Goal: Task Accomplishment & Management: Manage account settings

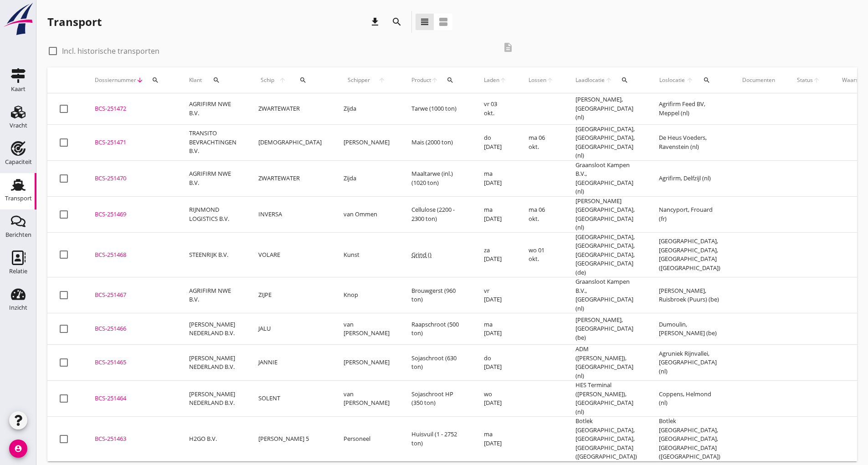
click at [398, 23] on icon "search" at bounding box center [397, 21] width 11 height 11
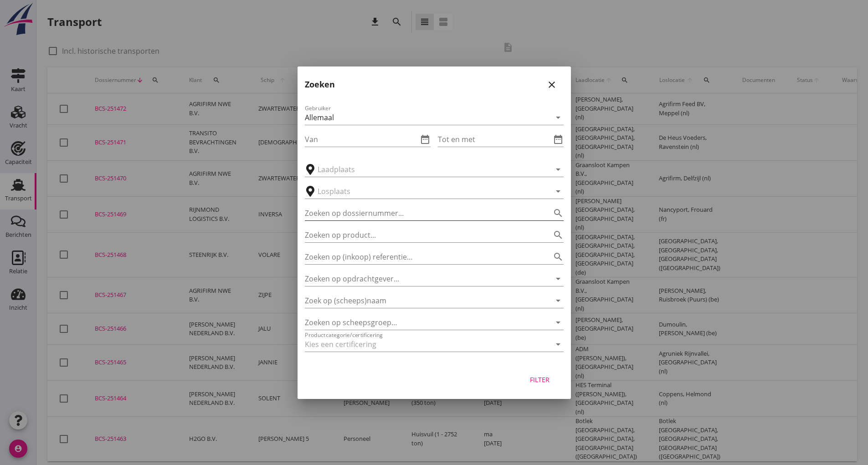
click at [348, 217] on input "Zoeken op dossiernummer..." at bounding box center [421, 213] width 233 height 15
type input "251428"
click at [427, 272] on div "Filter" at bounding box center [540, 380] width 26 height 10
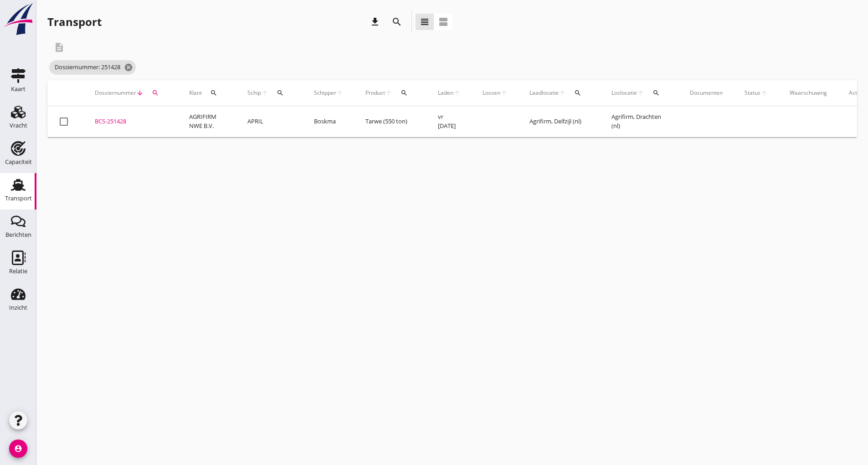
drag, startPoint x: 106, startPoint y: 124, endPoint x: 114, endPoint y: 129, distance: 9.8
click at [106, 123] on div "BCS-251428" at bounding box center [131, 121] width 72 height 9
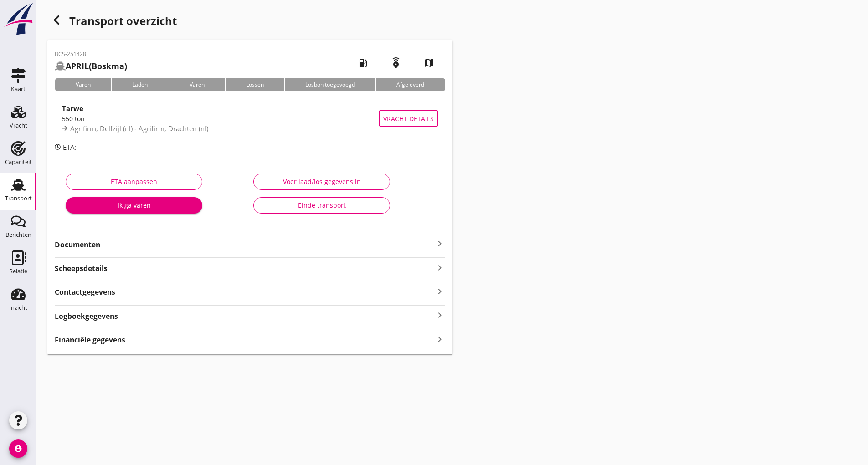
click at [92, 245] on strong "Documenten" at bounding box center [245, 245] width 380 height 10
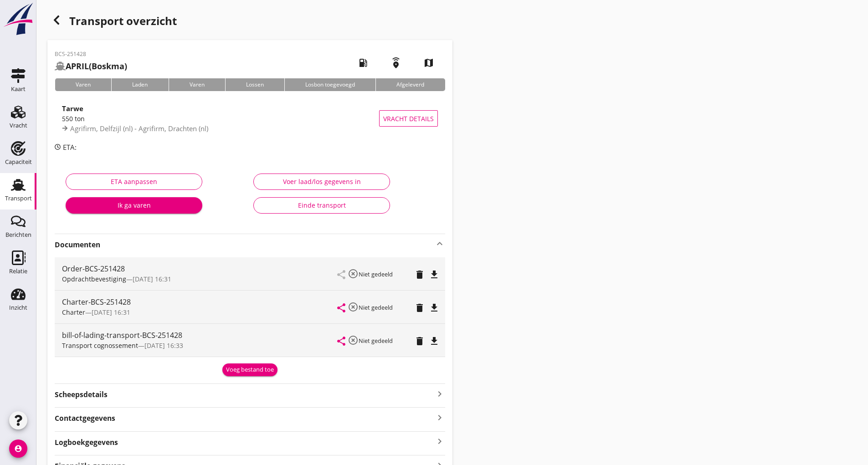
click at [232, 272] on div "Voeg bestand toe" at bounding box center [250, 370] width 48 height 9
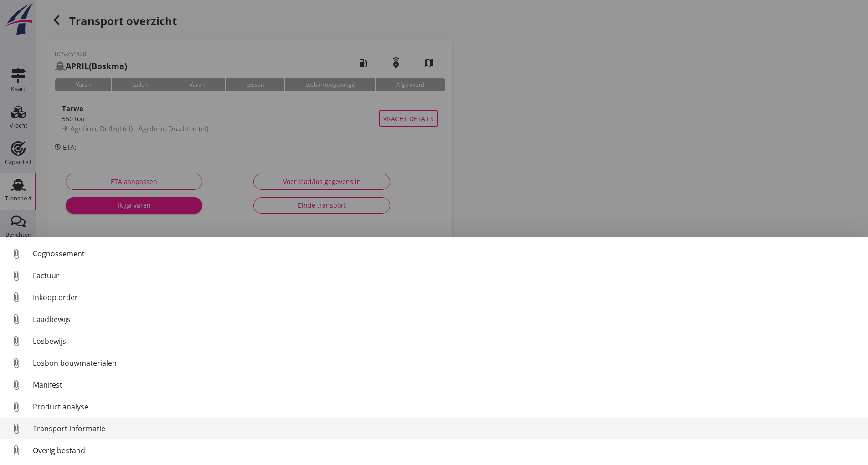
scroll to position [64, 0]
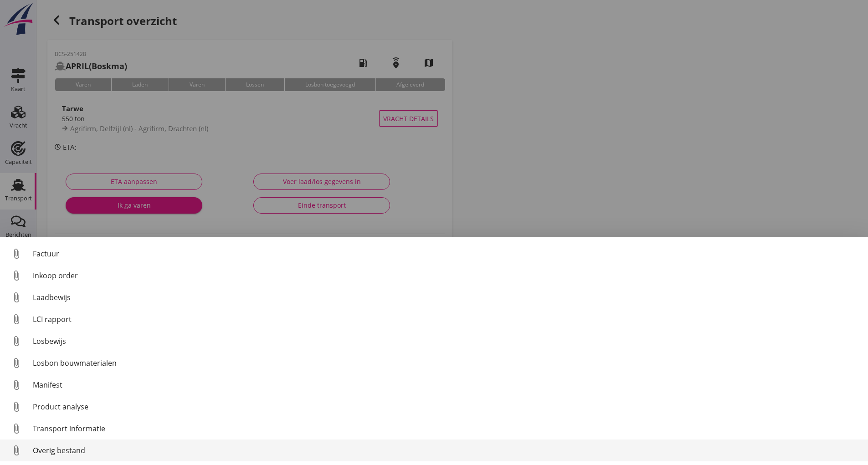
click at [83, 272] on div "Overig bestand" at bounding box center [447, 450] width 828 height 11
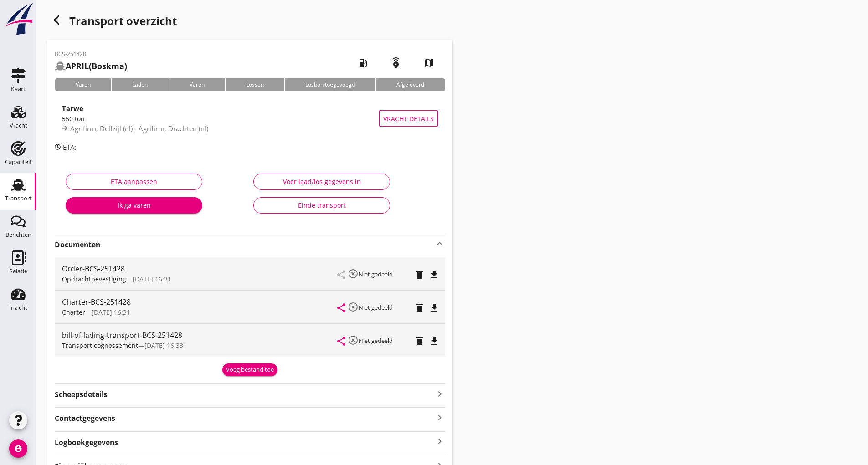
click at [238, 272] on div "Voeg bestand toe" at bounding box center [250, 370] width 48 height 9
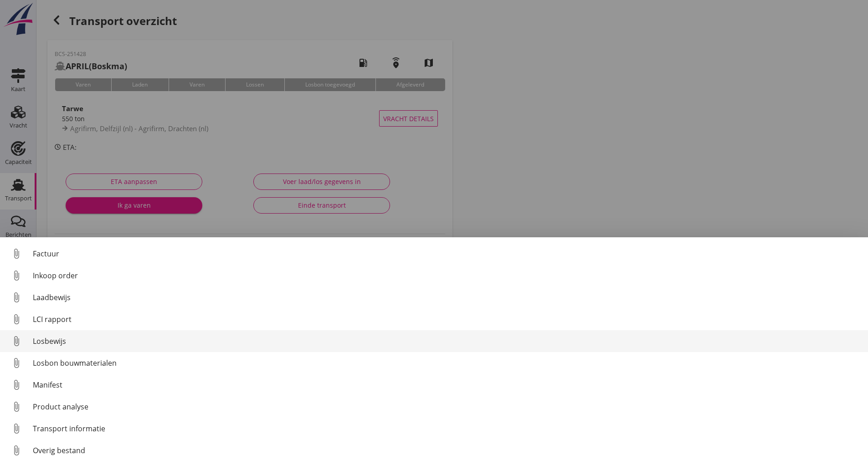
click at [52, 272] on div "Losbewijs" at bounding box center [447, 341] width 828 height 11
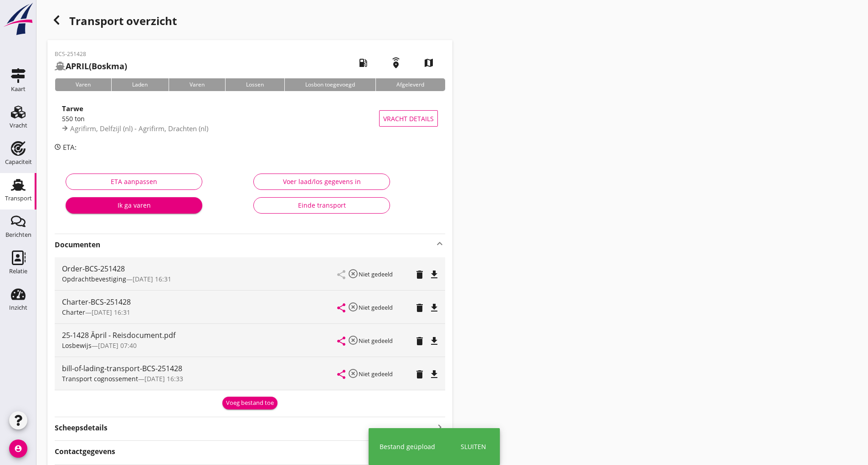
click at [240, 272] on div "Voeg bestand toe" at bounding box center [250, 403] width 48 height 9
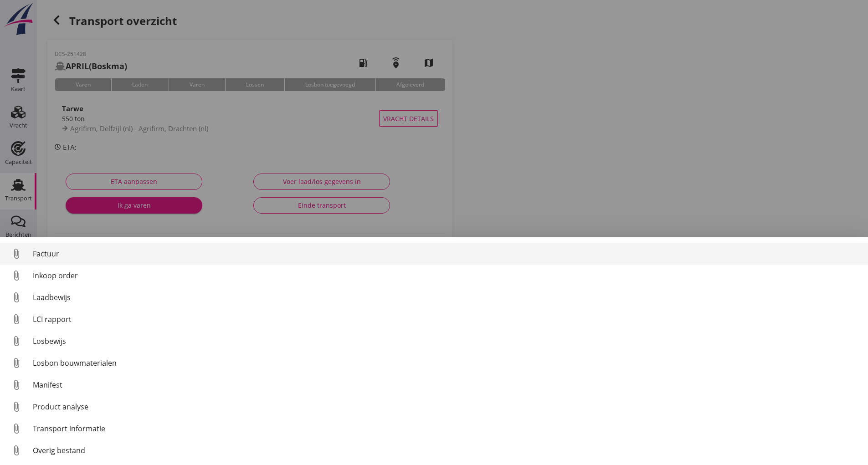
click at [50, 256] on div "Factuur" at bounding box center [447, 253] width 828 height 11
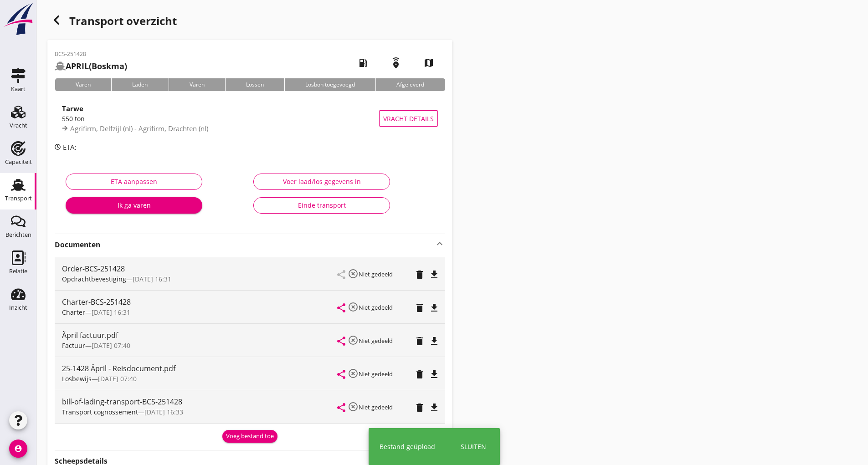
click at [238, 272] on div "Voeg bestand toe" at bounding box center [250, 436] width 48 height 9
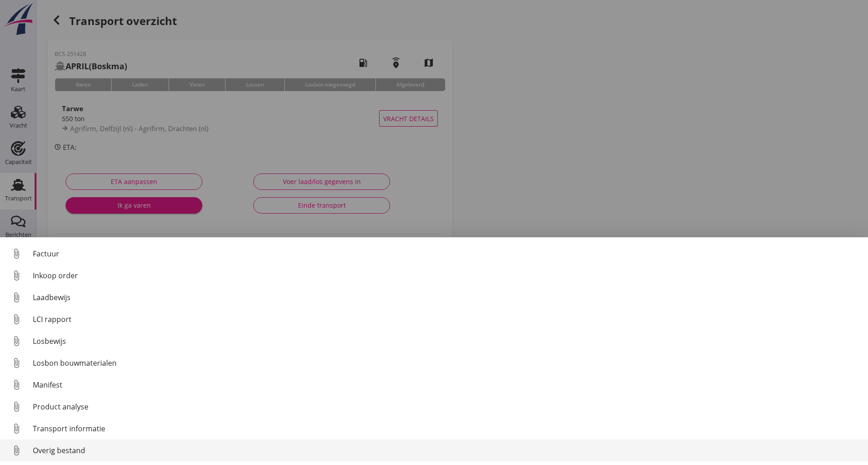
click at [47, 272] on div "Overig bestand" at bounding box center [447, 450] width 828 height 11
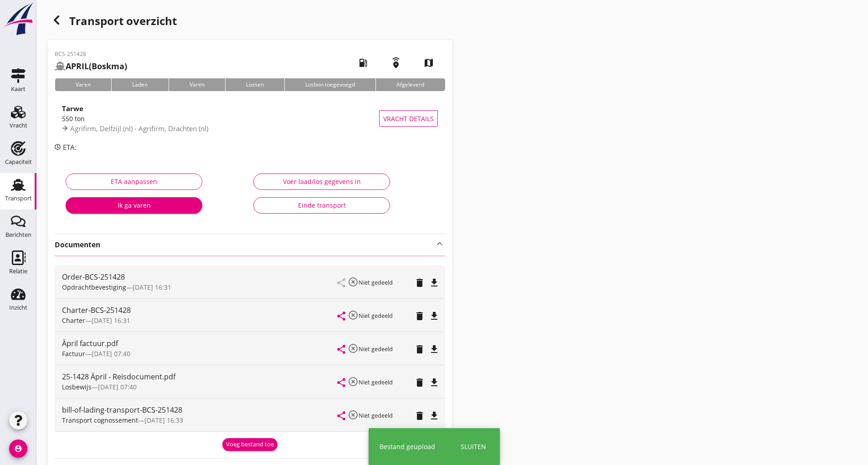
scroll to position [46, 0]
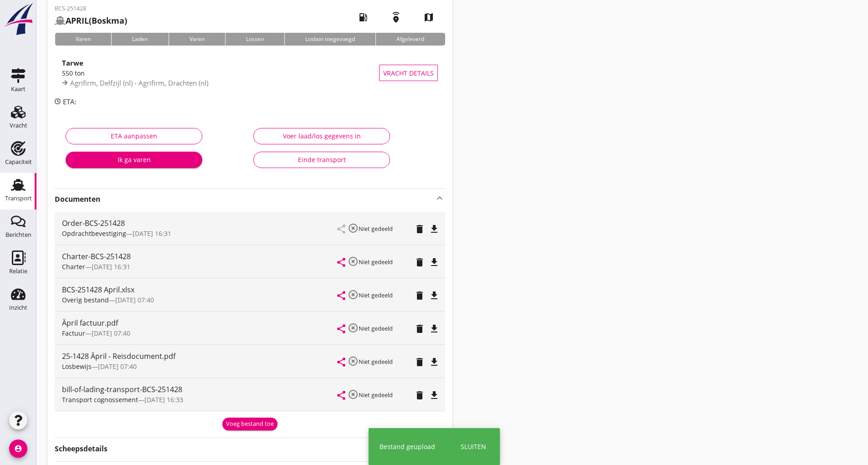
click at [253, 272] on div "Voeg bestand toe" at bounding box center [250, 424] width 48 height 9
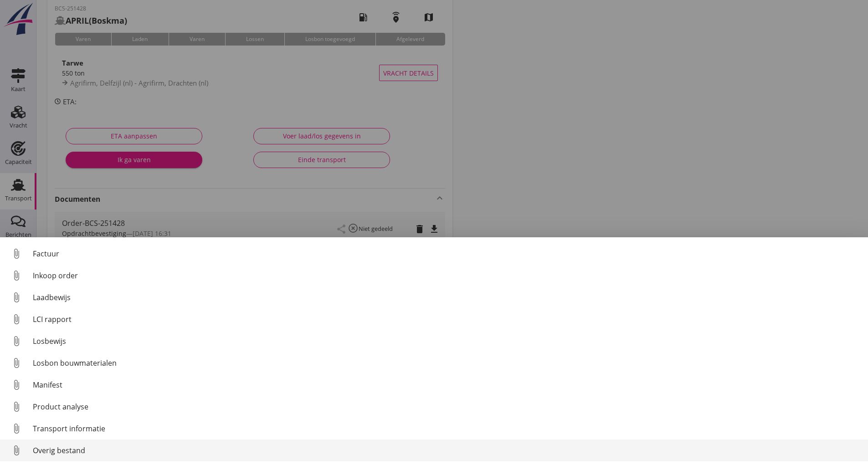
click at [76, 272] on div "Overig bestand" at bounding box center [447, 450] width 828 height 11
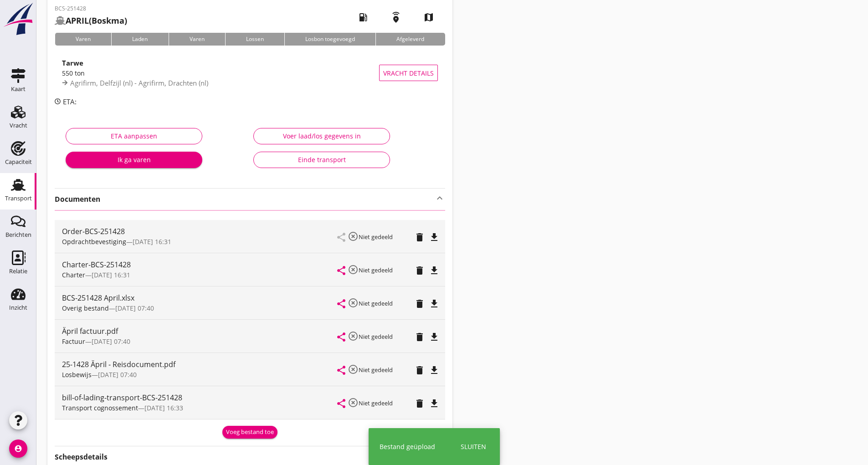
scroll to position [0, 0]
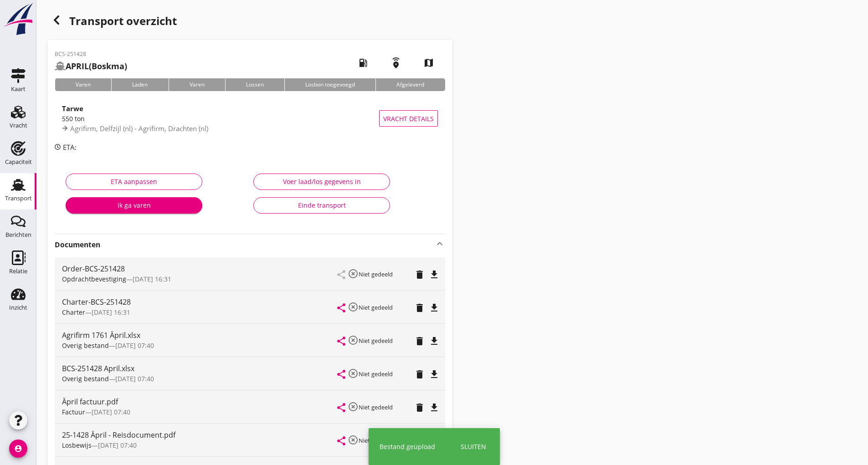
click at [57, 21] on use "button" at bounding box center [56, 19] width 5 height 9
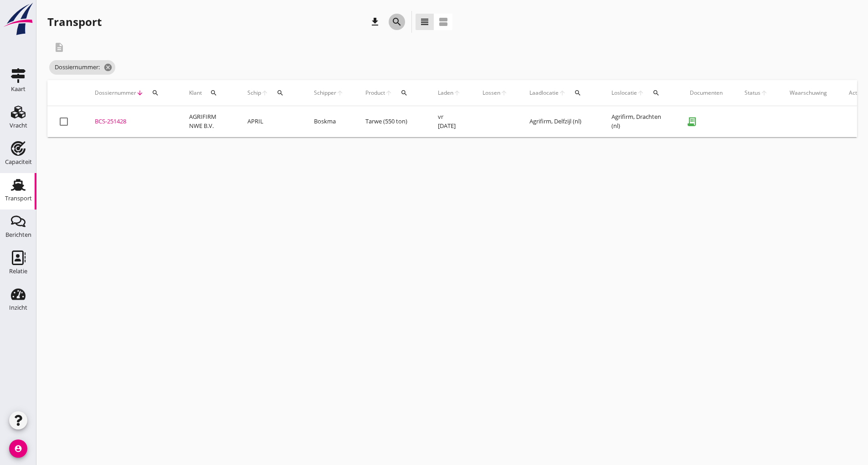
click at [392, 21] on icon "search" at bounding box center [397, 21] width 11 height 11
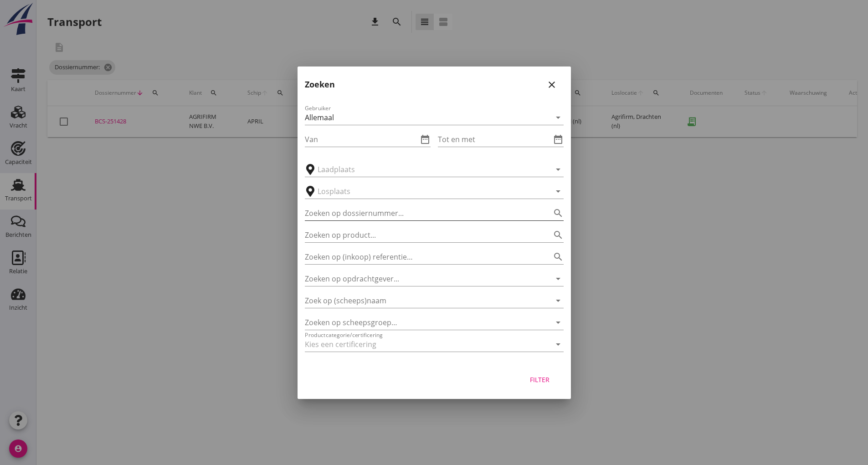
click at [338, 212] on input "Zoeken op dossiernummer..." at bounding box center [421, 213] width 233 height 15
type input "251429"
click at [427, 272] on div "Filter" at bounding box center [540, 380] width 26 height 10
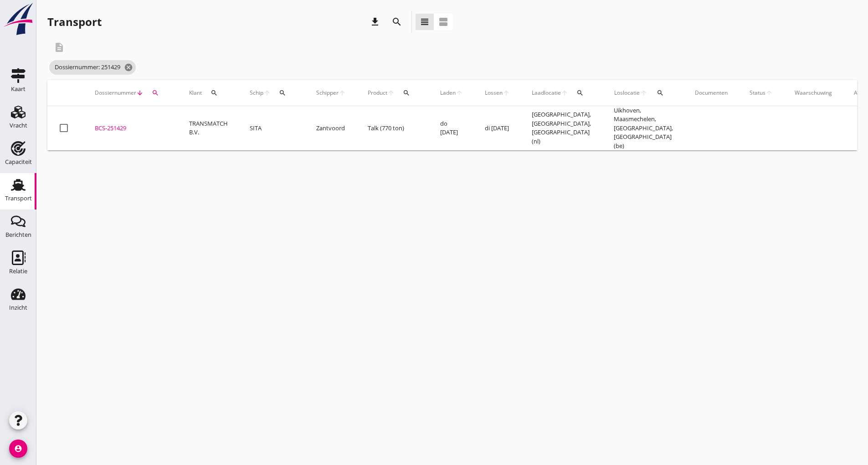
click at [122, 127] on div "BCS-251429" at bounding box center [131, 128] width 72 height 9
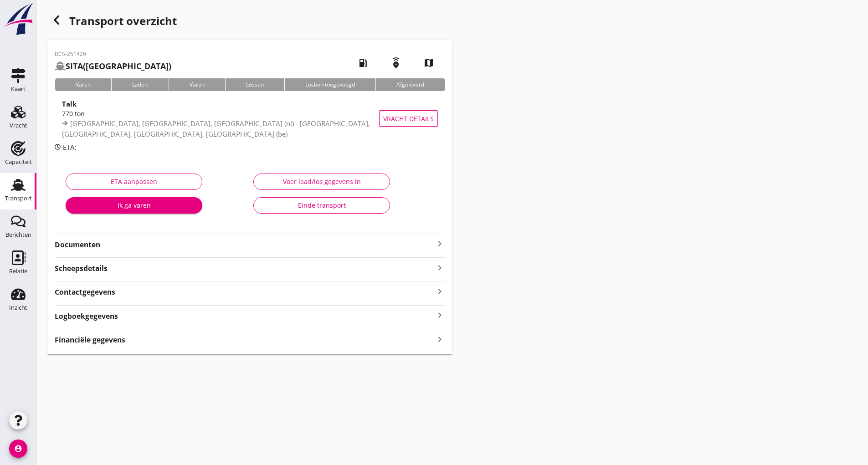
click at [97, 244] on strong "Documenten" at bounding box center [245, 245] width 380 height 10
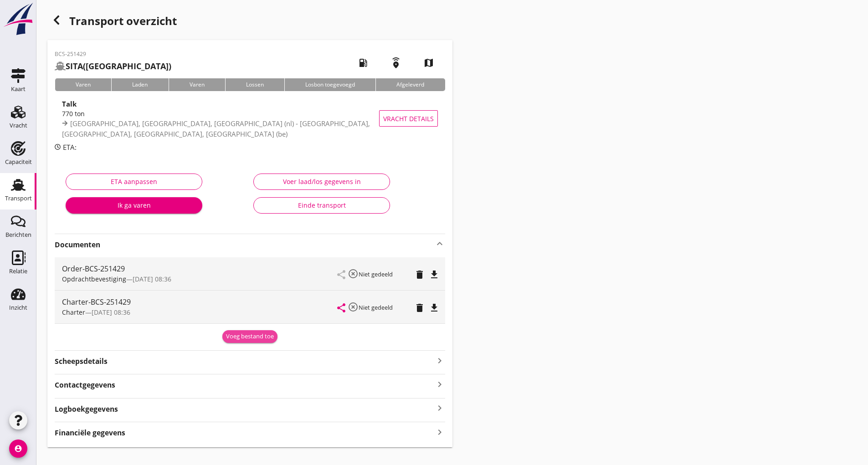
click at [237, 272] on div "Voeg bestand toe" at bounding box center [250, 336] width 48 height 9
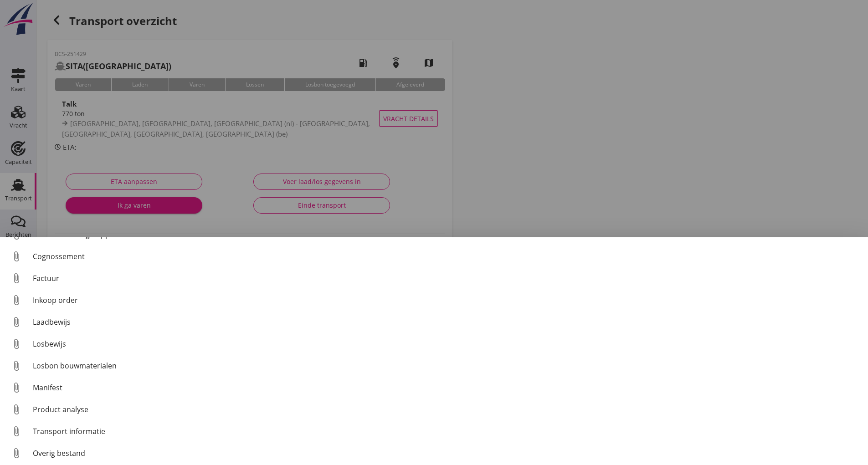
scroll to position [42, 0]
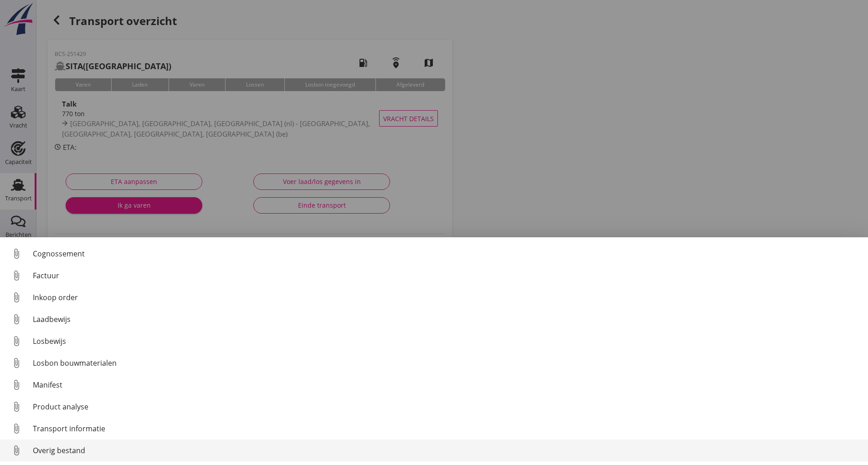
click at [73, 272] on div "Overig bestand" at bounding box center [447, 450] width 828 height 11
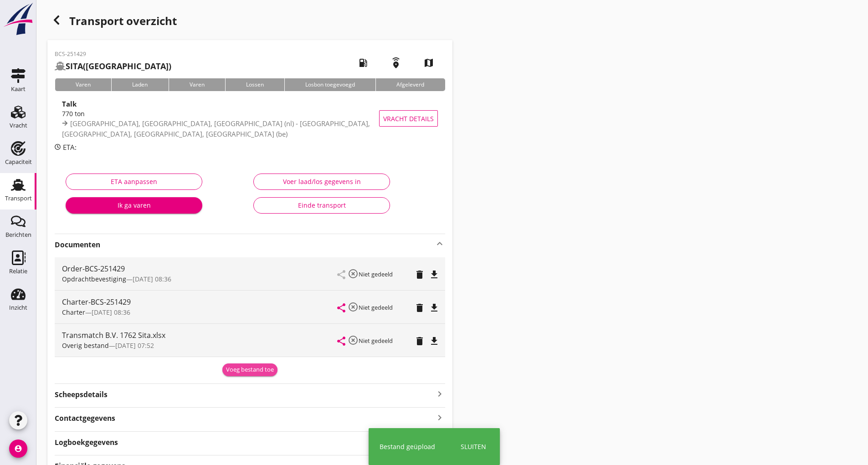
click at [240, 272] on div "Voeg bestand toe" at bounding box center [250, 370] width 48 height 9
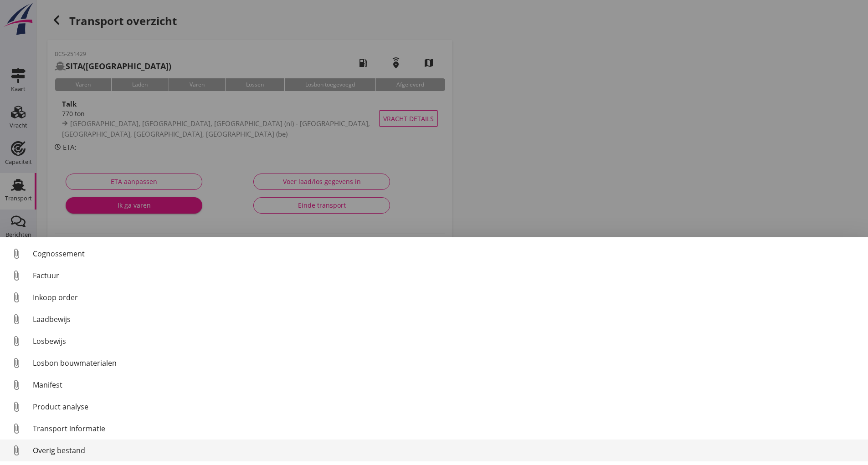
click at [63, 272] on div "Overig bestand" at bounding box center [447, 450] width 828 height 11
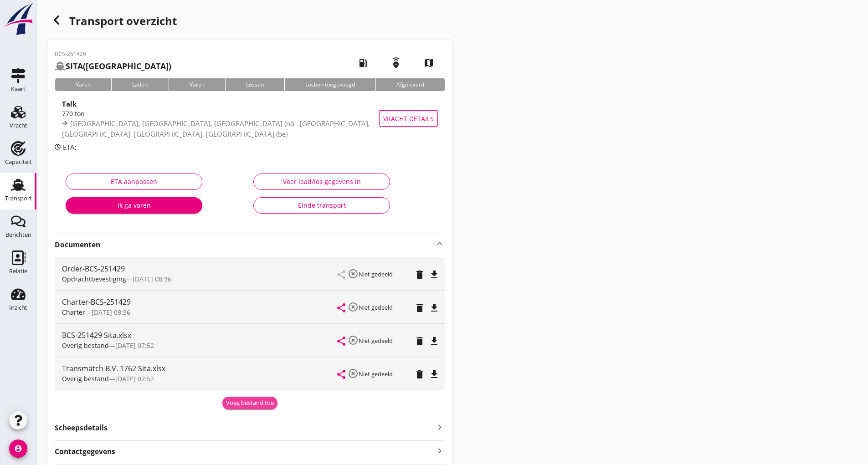
click at [236, 272] on div "Voeg bestand toe" at bounding box center [250, 403] width 48 height 9
click at [0, 0] on div "attach_file Beunmeting attach_file Chloride keuringsrapport attach_file Cognoss…" at bounding box center [0, 0] width 0 height 0
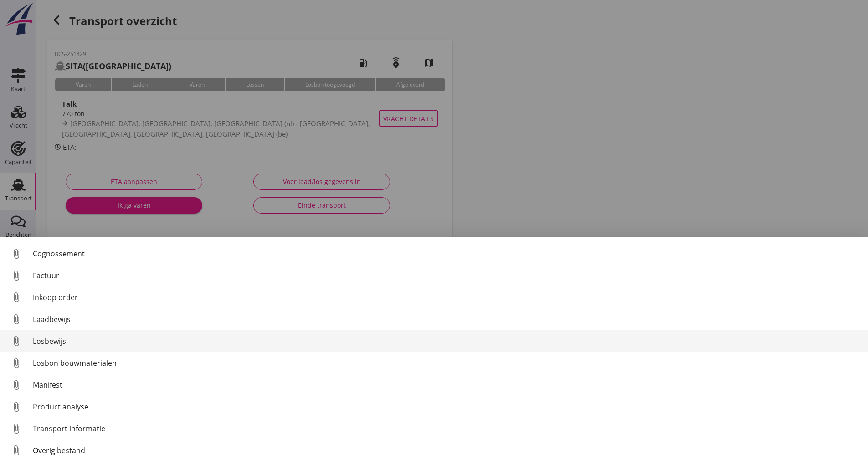
click at [58, 272] on div "Losbewijs" at bounding box center [447, 341] width 828 height 11
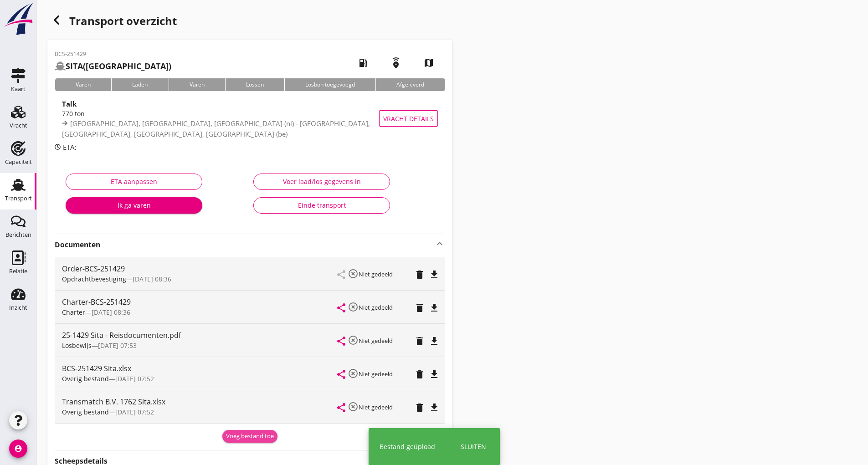
click at [235, 272] on div "Voeg bestand toe" at bounding box center [250, 436] width 48 height 9
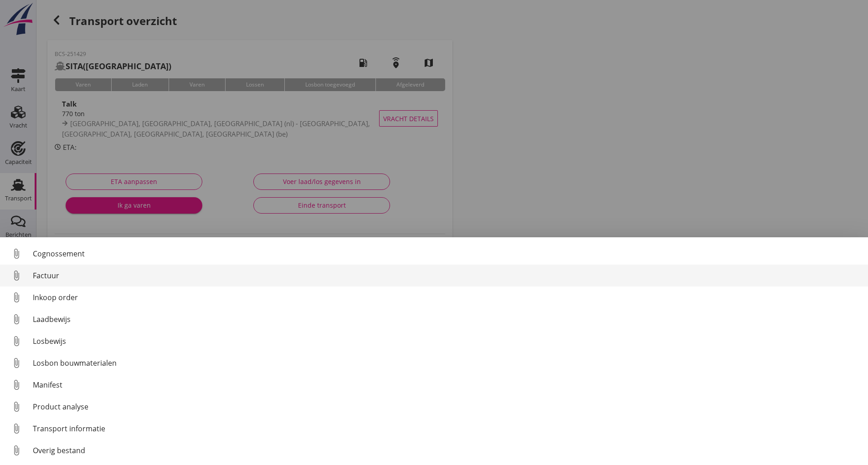
click at [47, 272] on div "Factuur" at bounding box center [447, 275] width 828 height 11
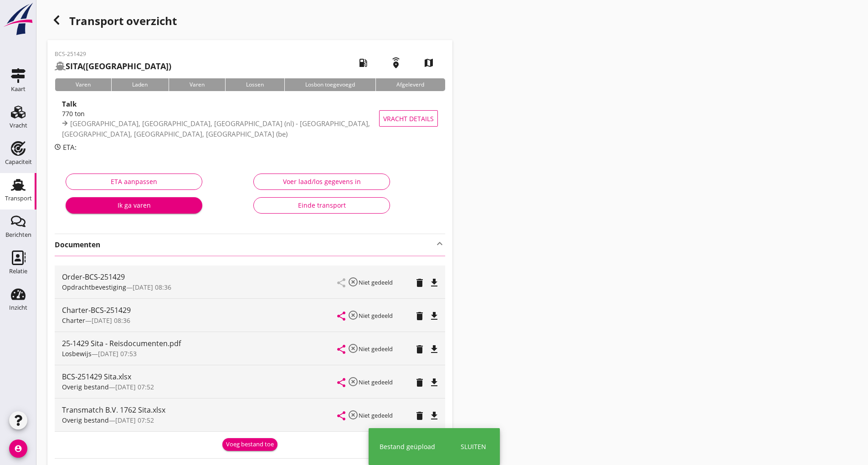
scroll to position [123, 0]
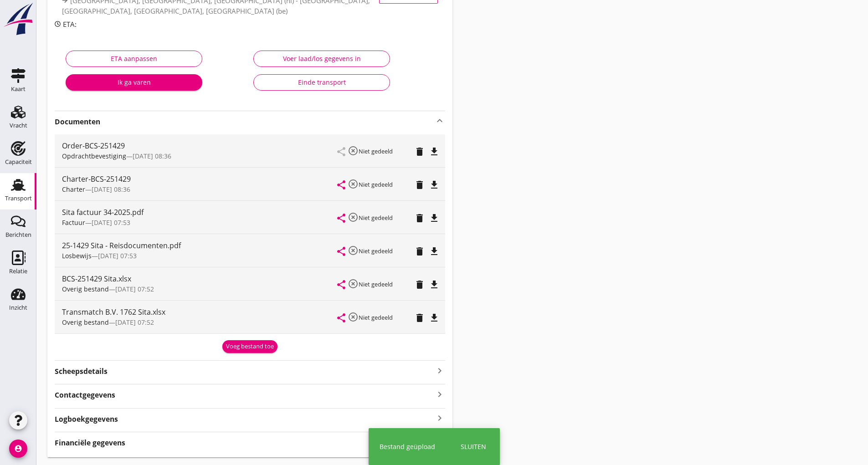
click at [240, 272] on div "Voeg bestand toe" at bounding box center [250, 346] width 48 height 9
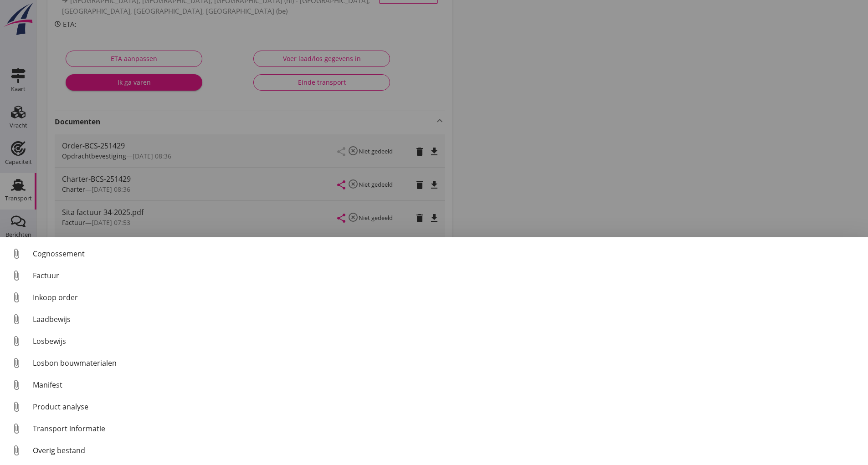
click at [209, 205] on div at bounding box center [434, 232] width 868 height 465
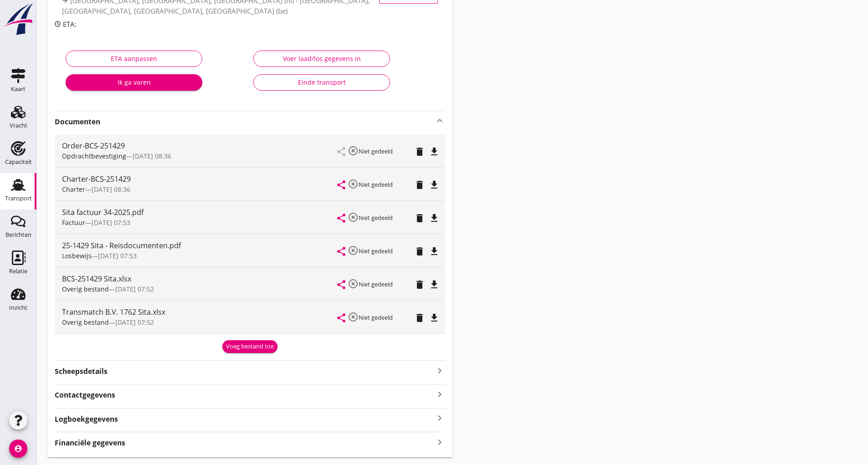
scroll to position [0, 0]
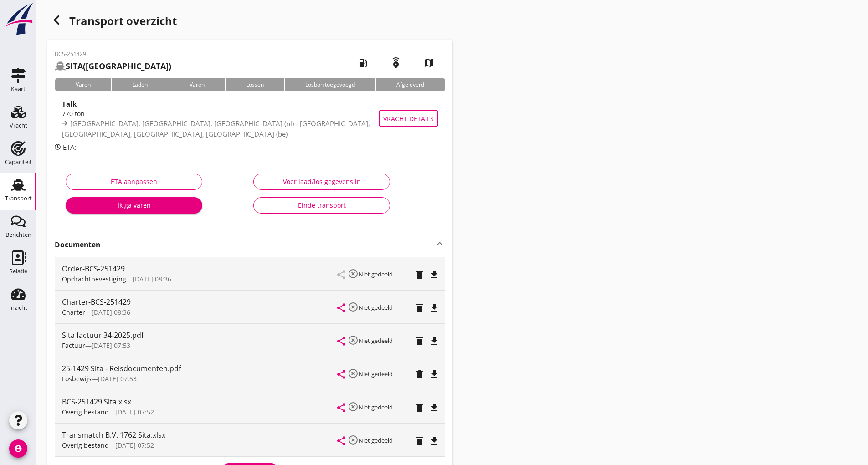
click at [59, 20] on icon "button" at bounding box center [56, 20] width 11 height 11
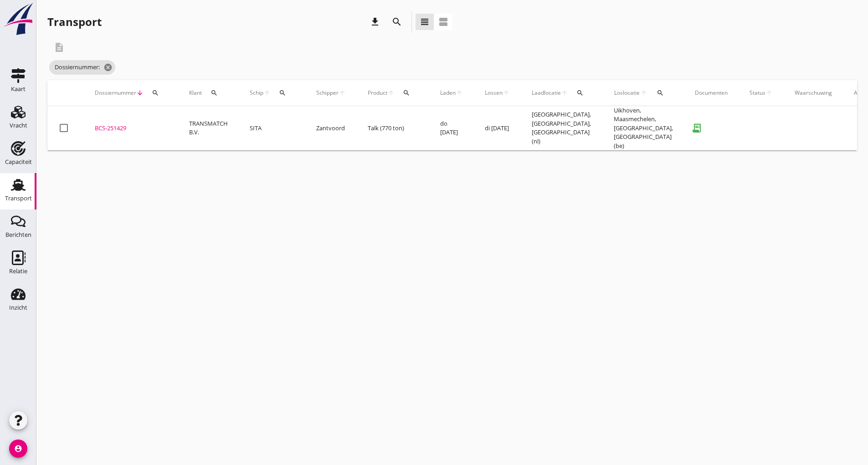
click at [392, 23] on icon "search" at bounding box center [397, 21] width 11 height 11
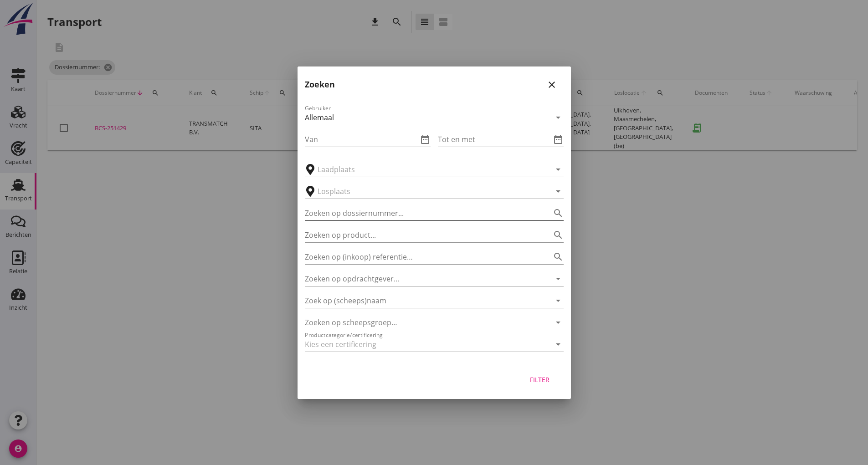
click at [345, 216] on input "Zoeken op dossiernummer..." at bounding box center [421, 213] width 233 height 15
type input "251415"
click at [427, 272] on div "Filter" at bounding box center [540, 380] width 26 height 10
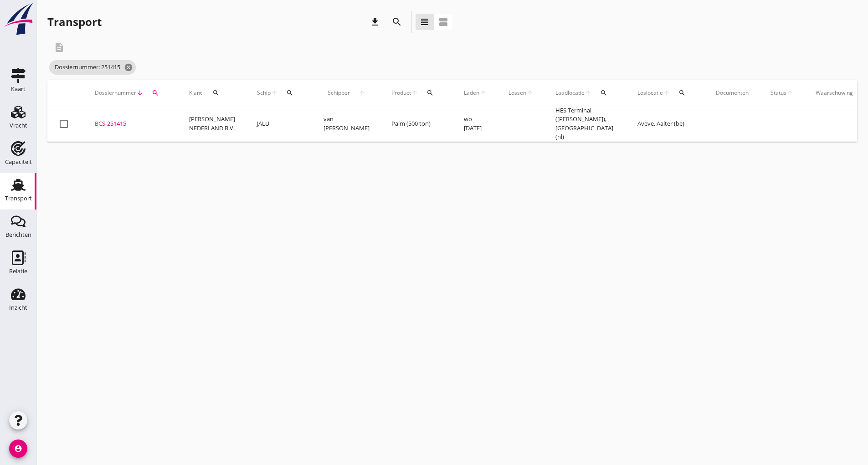
click at [119, 121] on div "BCS-251415" at bounding box center [131, 123] width 72 height 9
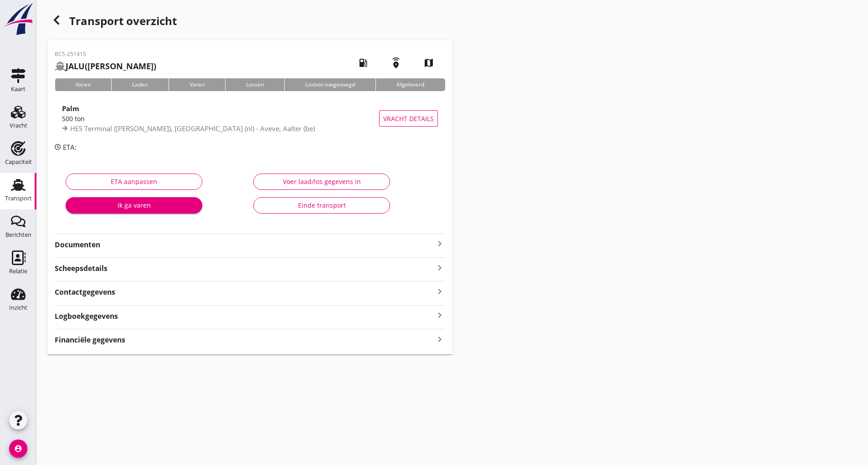
click at [90, 240] on strong "Documenten" at bounding box center [245, 245] width 380 height 10
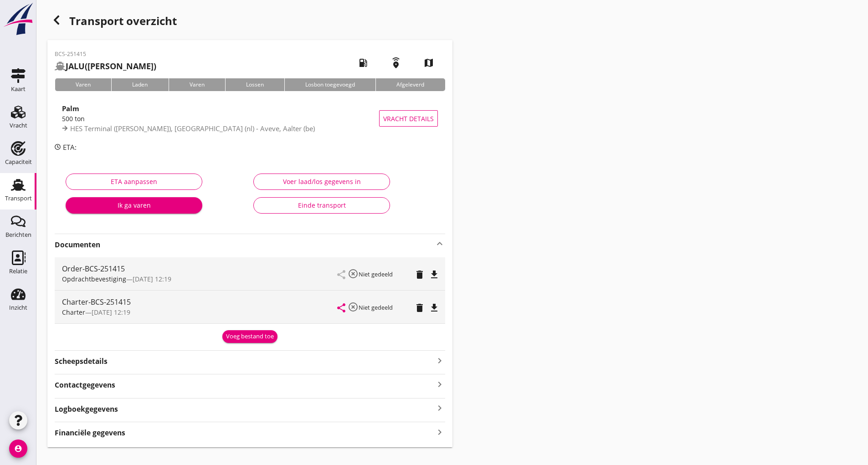
click at [246, 272] on div "Voeg bestand toe" at bounding box center [250, 336] width 48 height 9
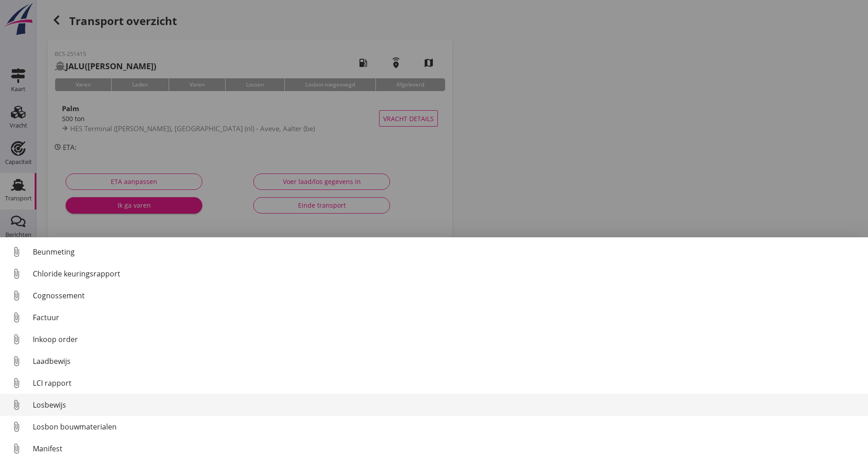
click at [47, 272] on div "Losbewijs" at bounding box center [447, 405] width 828 height 11
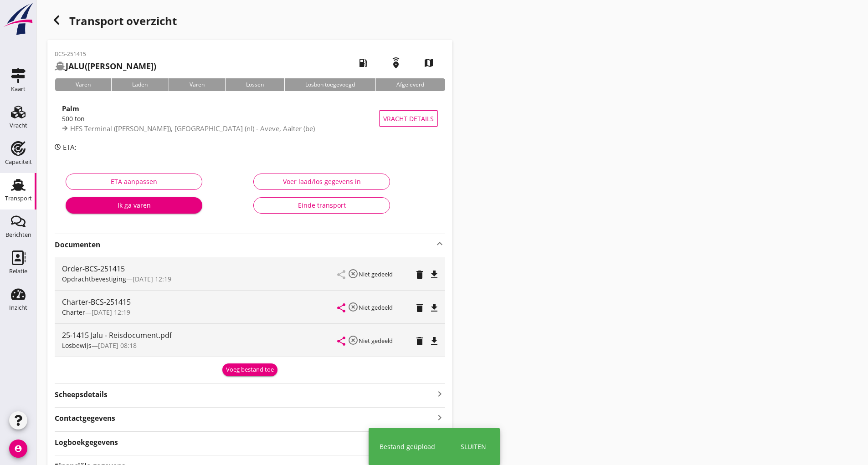
click at [230, 272] on div "Voeg bestand toe" at bounding box center [250, 370] width 48 height 9
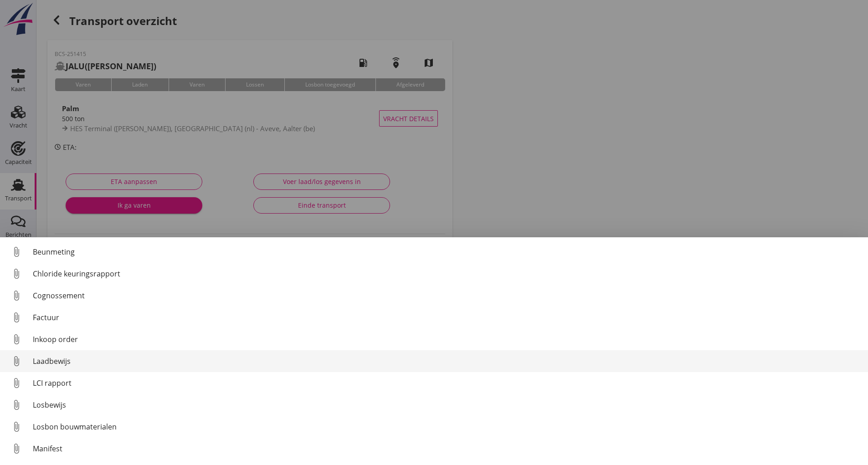
click at [68, 272] on div "Laadbewijs" at bounding box center [447, 361] width 828 height 11
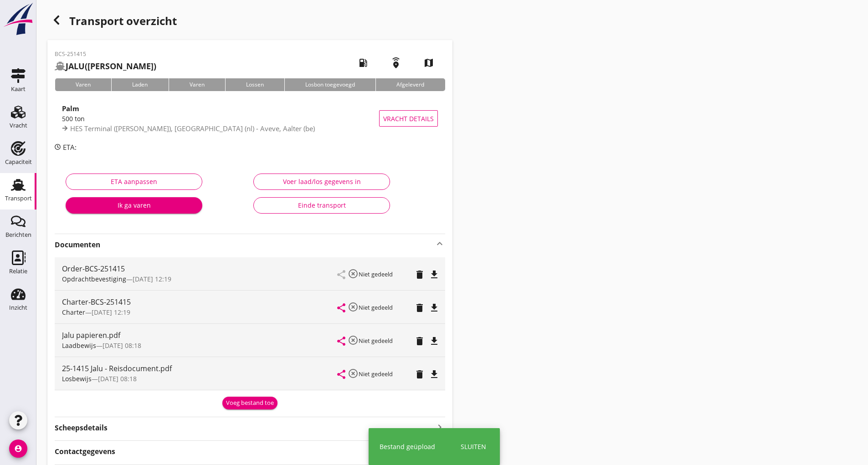
drag, startPoint x: 245, startPoint y: 401, endPoint x: 187, endPoint y: 371, distance: 65.0
click at [245, 272] on div "Voeg bestand toe" at bounding box center [250, 403] width 48 height 9
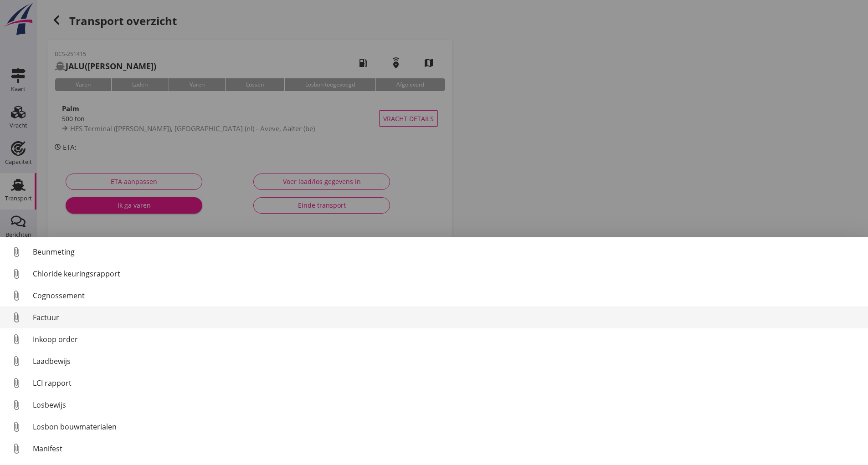
click at [44, 272] on div "Factuur" at bounding box center [447, 317] width 828 height 11
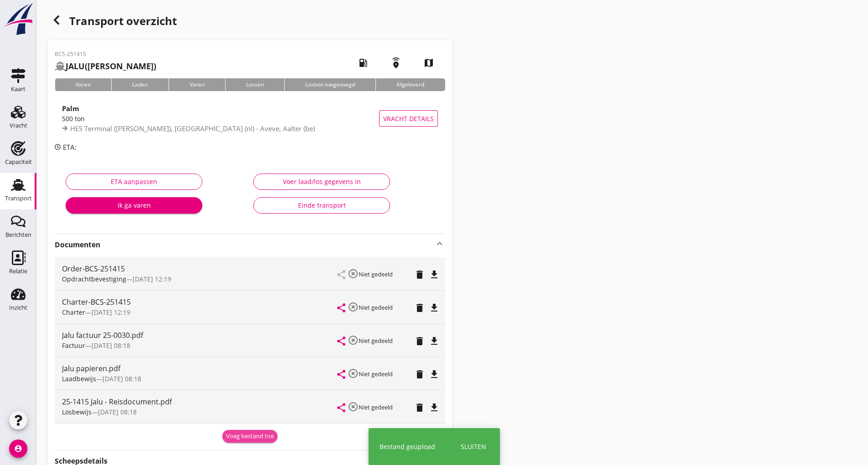
click at [238, 272] on div "Voeg bestand toe" at bounding box center [250, 436] width 48 height 9
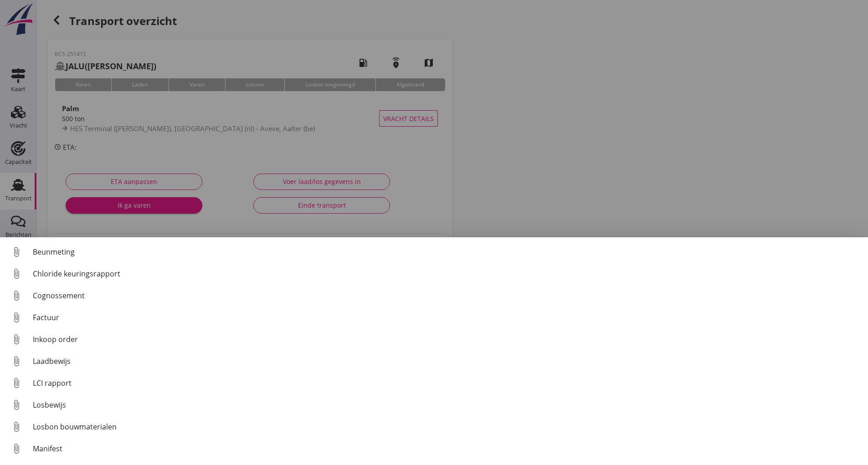
scroll to position [64, 0]
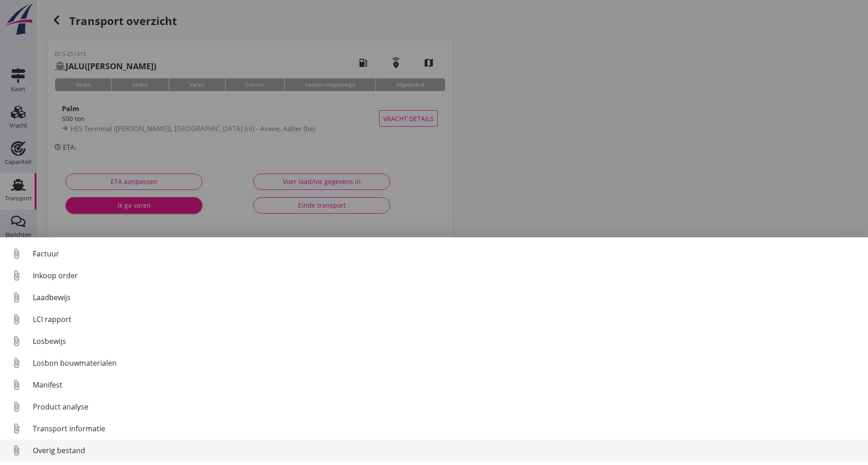
click at [77, 272] on div "Overig bestand" at bounding box center [447, 450] width 828 height 11
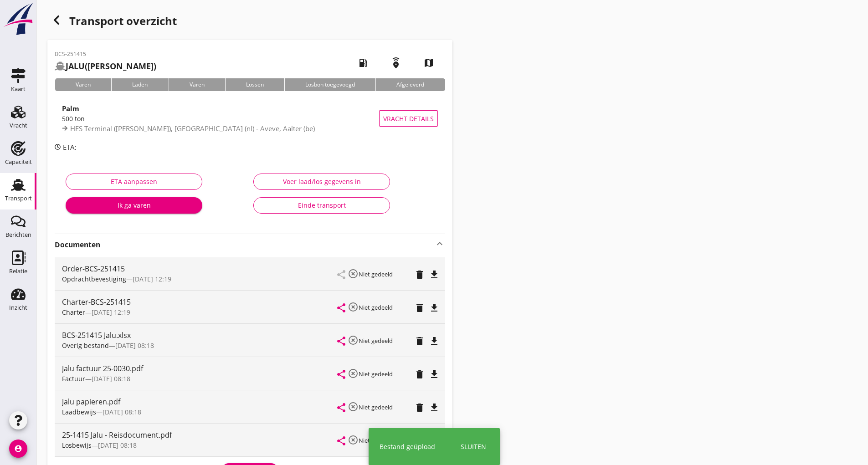
scroll to position [148, 0]
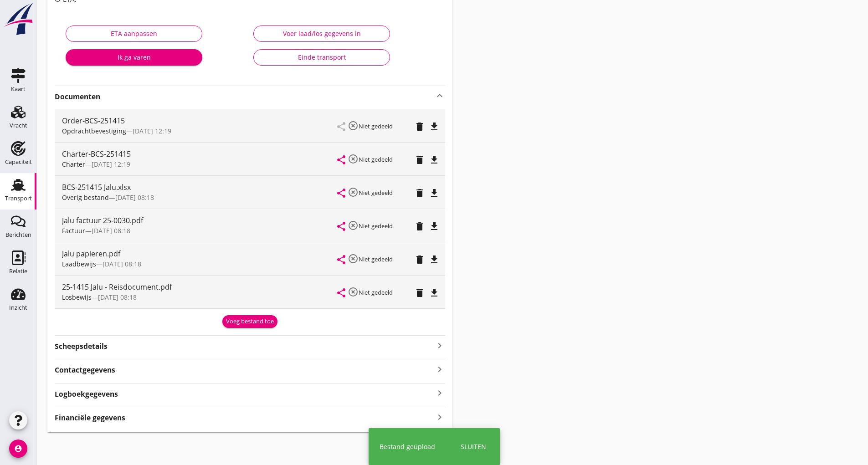
click at [229, 272] on div "Voeg bestand toe" at bounding box center [250, 321] width 48 height 9
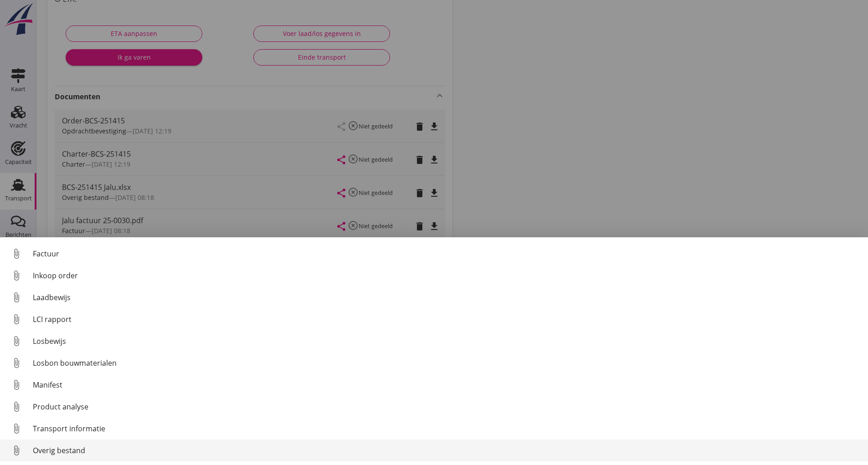
click at [62, 272] on div "Overig bestand" at bounding box center [447, 450] width 828 height 11
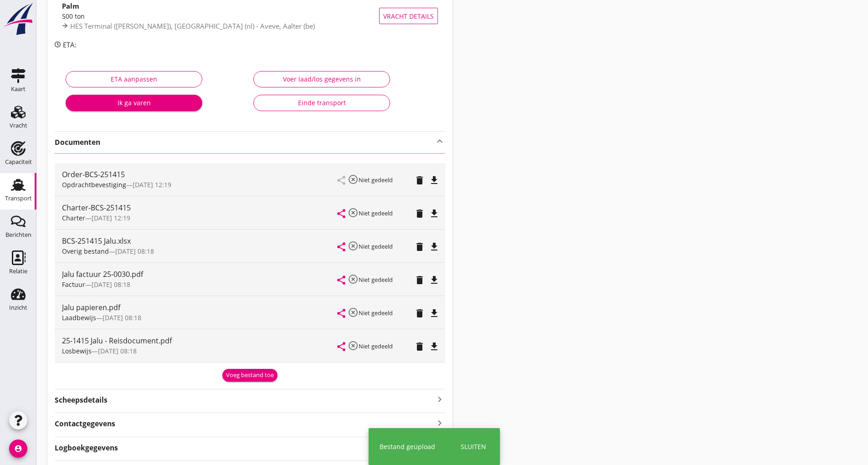
scroll to position [0, 0]
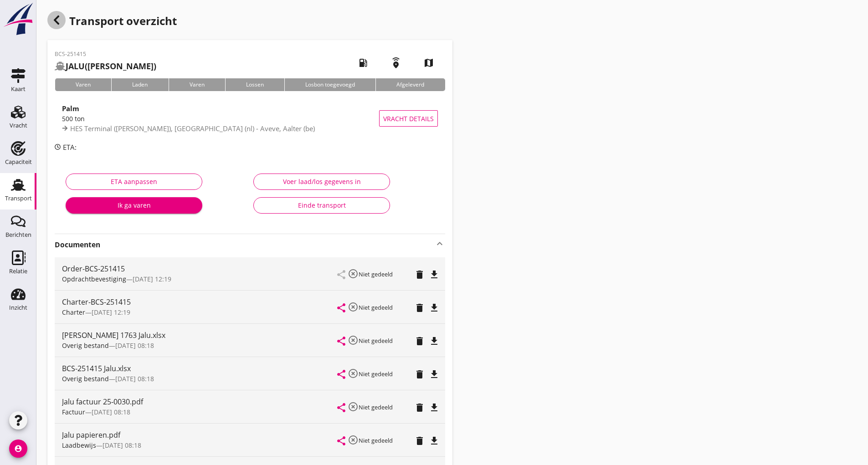
click at [59, 18] on icon "button" at bounding box center [56, 20] width 11 height 11
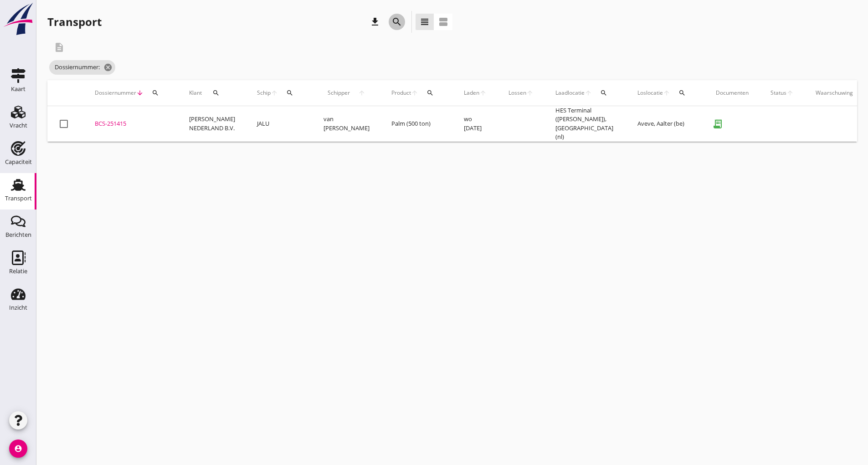
click at [397, 23] on icon "search" at bounding box center [397, 21] width 11 height 11
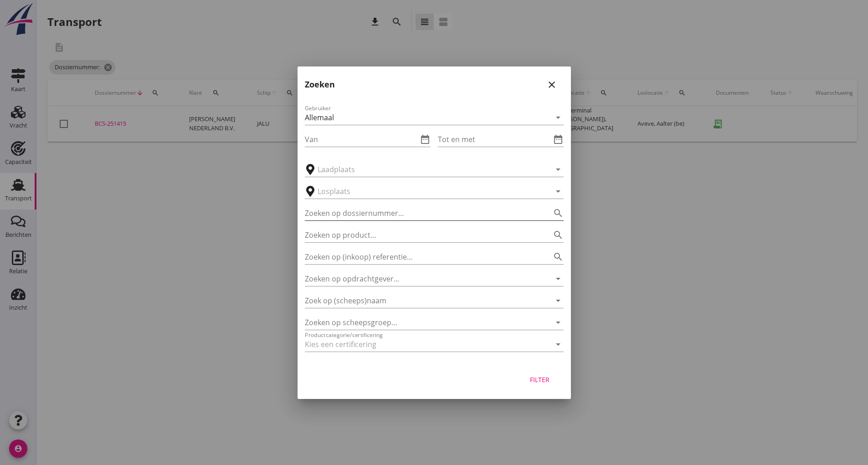
click at [351, 214] on input "Zoeken op dossiernummer..." at bounding box center [421, 213] width 233 height 15
type input "251432"
click at [427, 272] on div "Filter" at bounding box center [540, 380] width 26 height 10
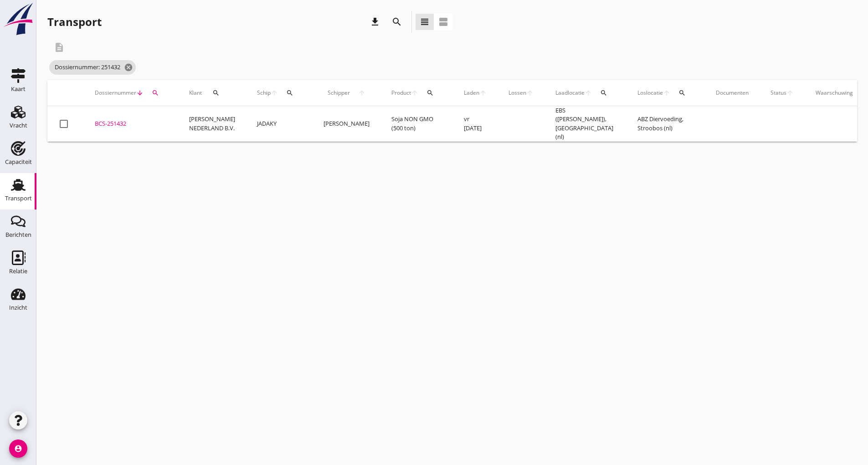
click at [116, 120] on div "BCS-251432" at bounding box center [131, 123] width 72 height 9
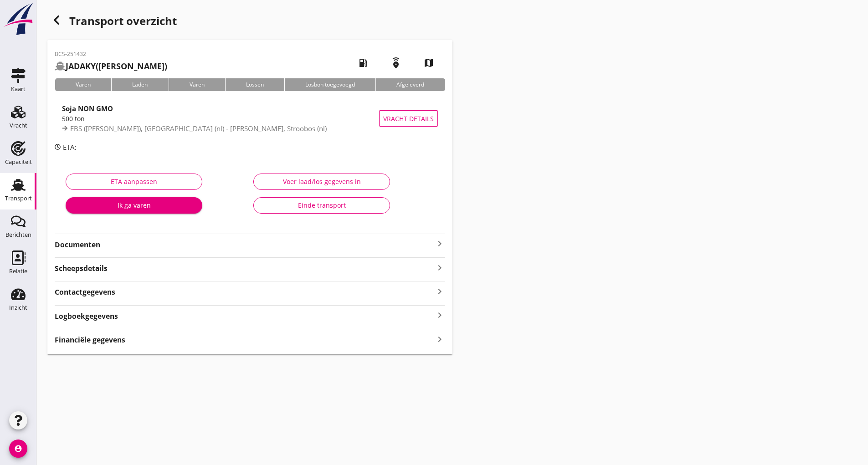
click at [84, 246] on strong "Documenten" at bounding box center [245, 245] width 380 height 10
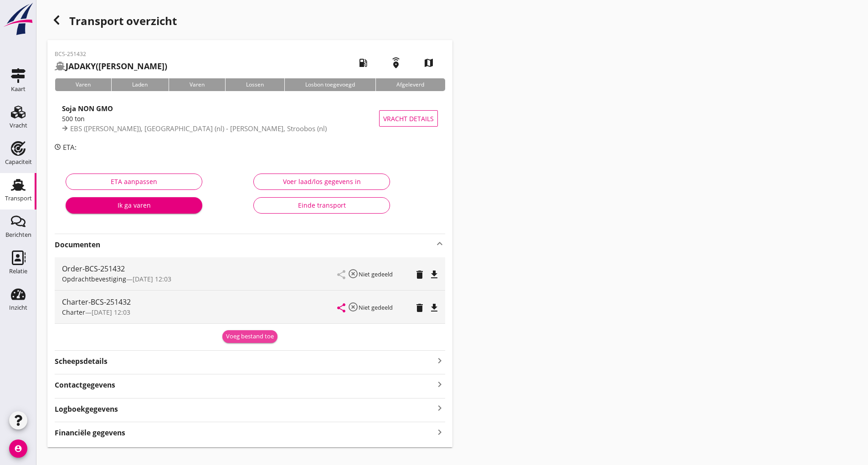
click at [227, 272] on div "Voeg bestand toe" at bounding box center [250, 336] width 48 height 9
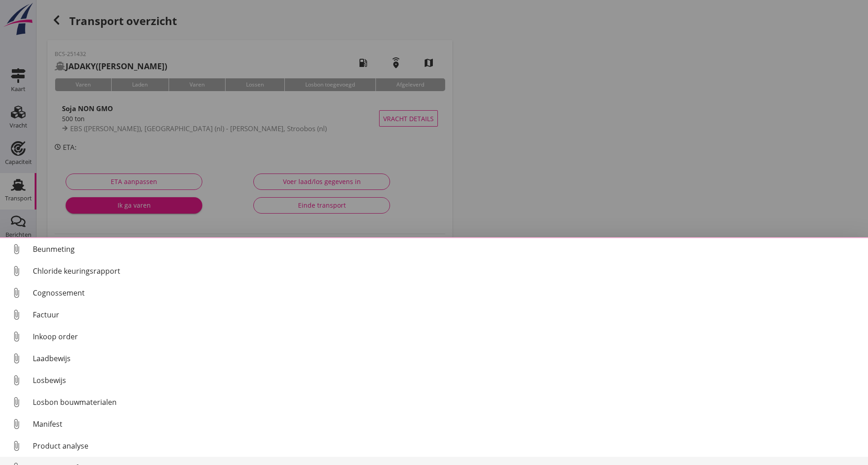
scroll to position [64, 0]
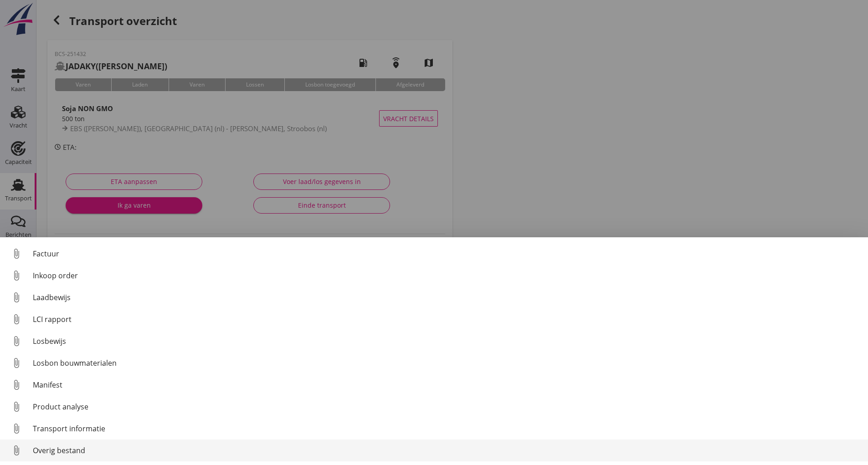
click at [80, 272] on div "Overig bestand" at bounding box center [447, 450] width 828 height 11
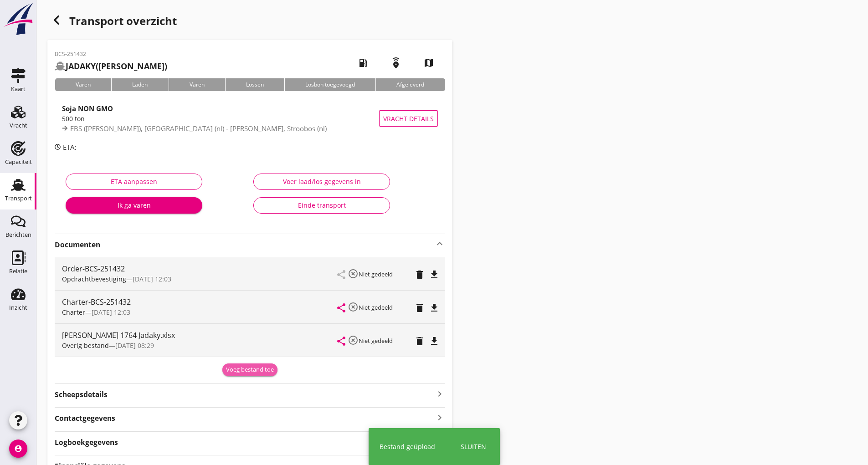
drag, startPoint x: 235, startPoint y: 372, endPoint x: 173, endPoint y: 395, distance: 66.8
click at [234, 272] on div "Voeg bestand toe" at bounding box center [250, 370] width 48 height 9
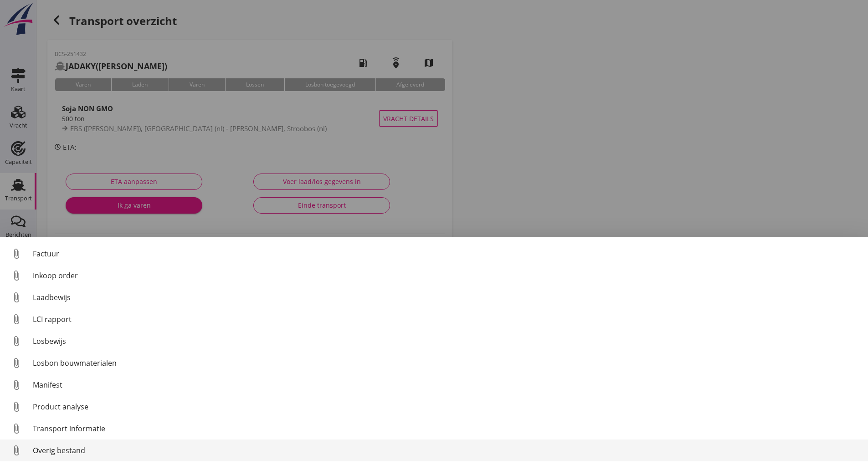
click at [80, 272] on div "Overig bestand" at bounding box center [447, 450] width 828 height 11
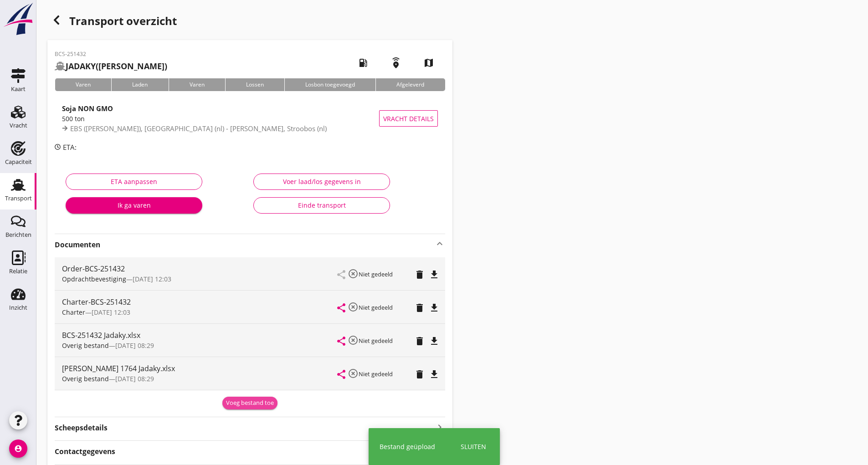
click at [240, 272] on div "Voeg bestand toe" at bounding box center [250, 403] width 48 height 9
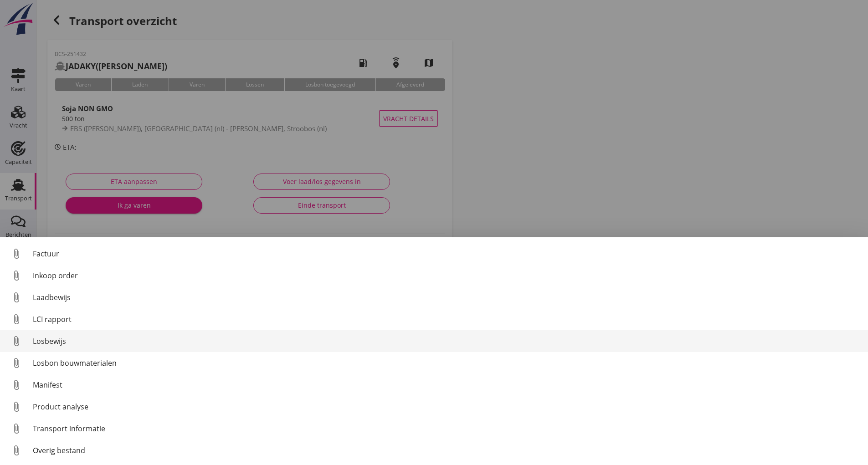
click at [56, 272] on div "Losbewijs" at bounding box center [447, 341] width 828 height 11
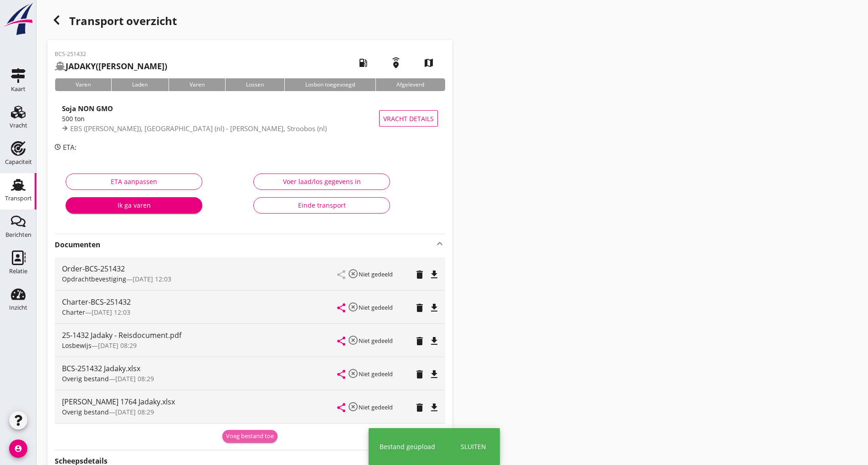
drag, startPoint x: 239, startPoint y: 434, endPoint x: 228, endPoint y: 418, distance: 19.6
click at [240, 272] on button "Voeg bestand toe" at bounding box center [249, 436] width 55 height 13
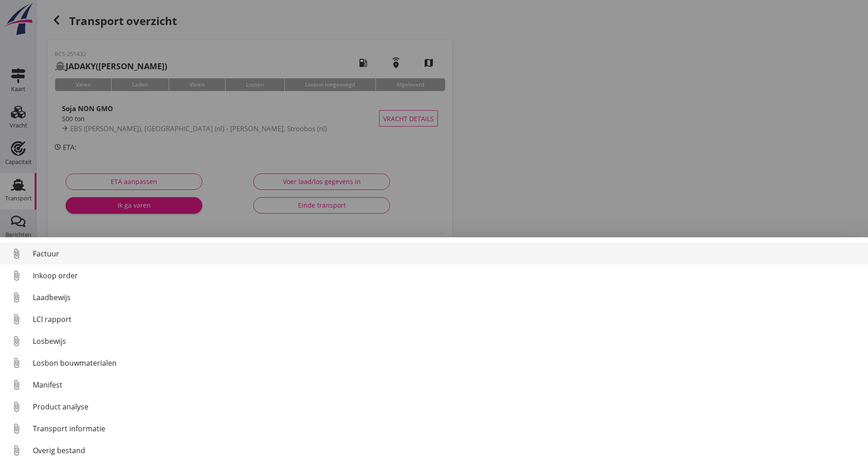
click at [54, 254] on div "Factuur" at bounding box center [447, 253] width 828 height 11
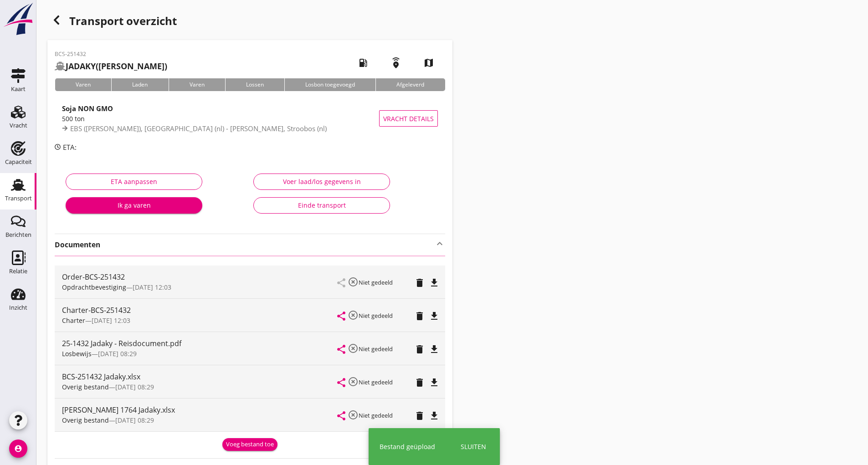
click at [56, 22] on use "button" at bounding box center [56, 19] width 5 height 9
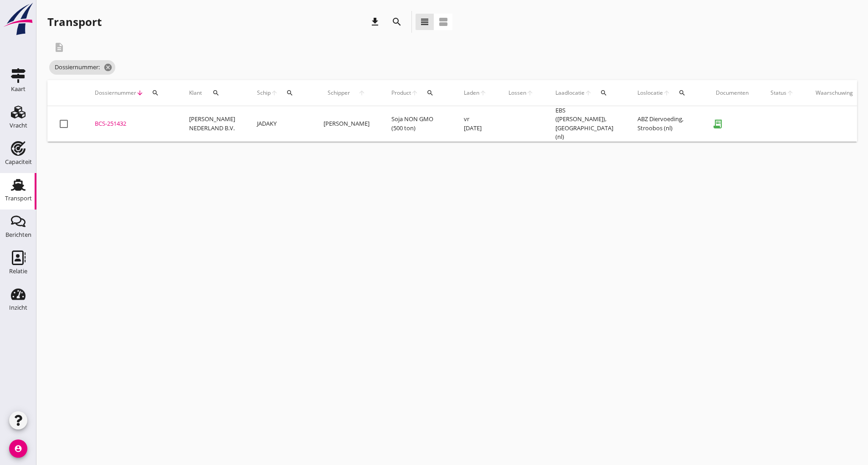
click at [393, 21] on icon "search" at bounding box center [397, 21] width 11 height 11
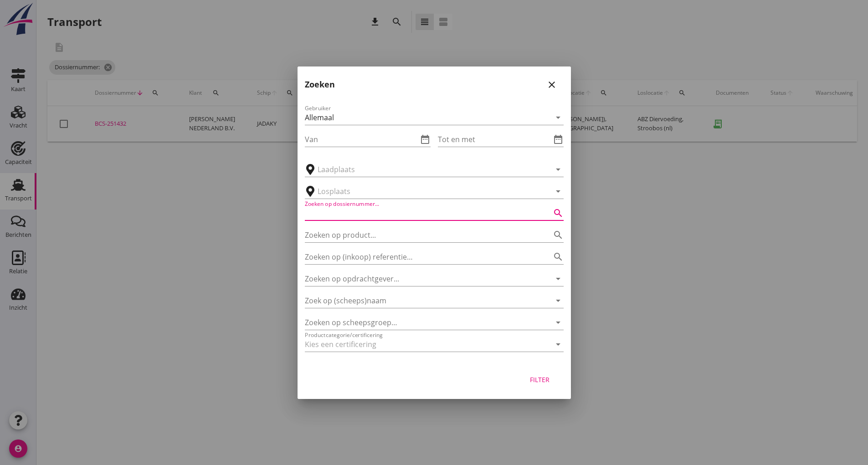
click at [317, 213] on input "Zoeken op dossiernummer..." at bounding box center [421, 213] width 233 height 15
type input "251434"
click at [427, 272] on div "Filter" at bounding box center [540, 380] width 26 height 10
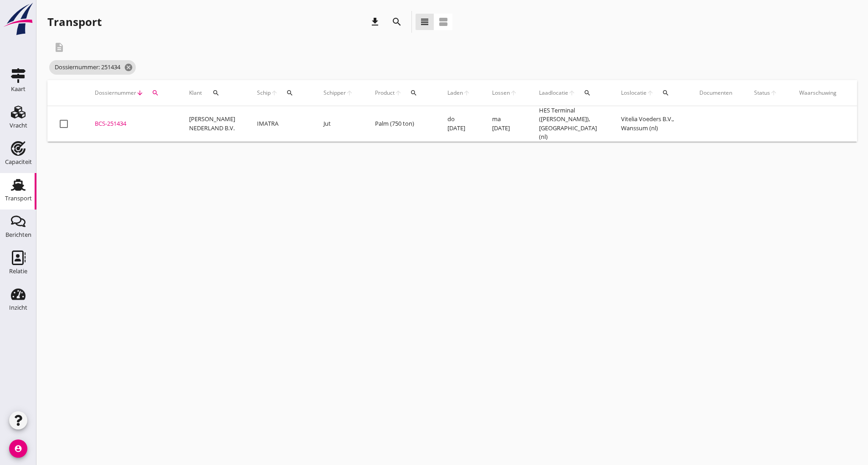
click at [120, 123] on div "BCS-251434" at bounding box center [131, 123] width 72 height 9
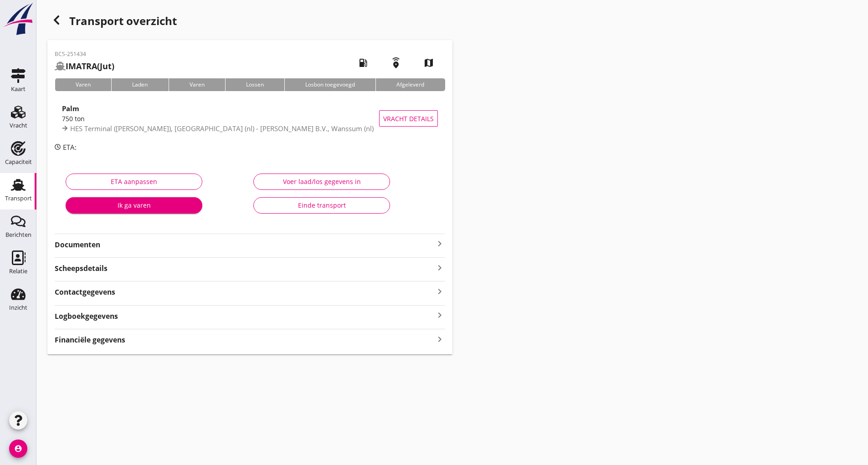
click at [97, 246] on strong "Documenten" at bounding box center [245, 245] width 380 height 10
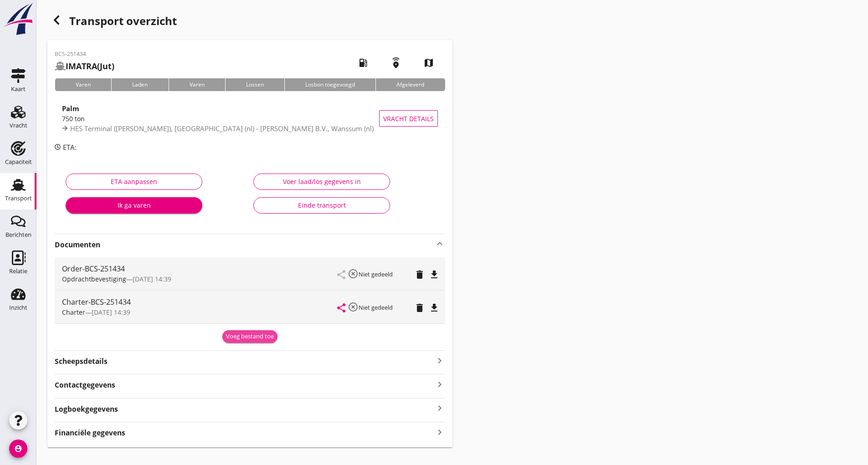
drag, startPoint x: 231, startPoint y: 338, endPoint x: 237, endPoint y: 351, distance: 14.3
click at [232, 272] on div "Voeg bestand toe" at bounding box center [250, 336] width 48 height 9
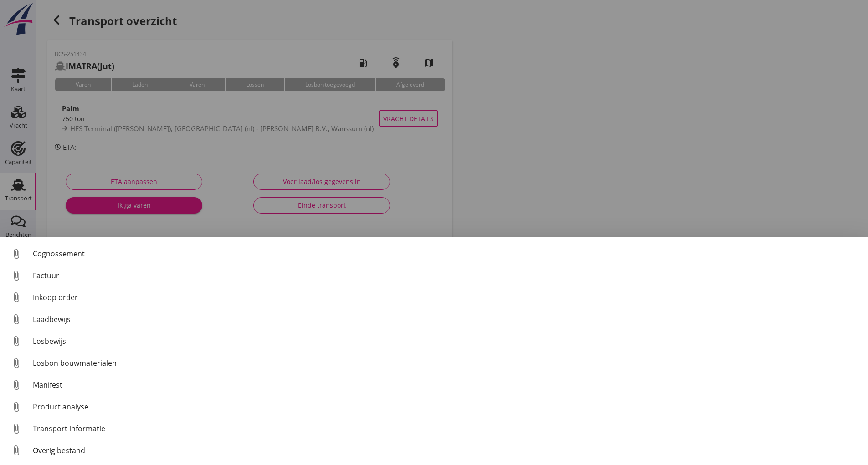
scroll to position [64, 0]
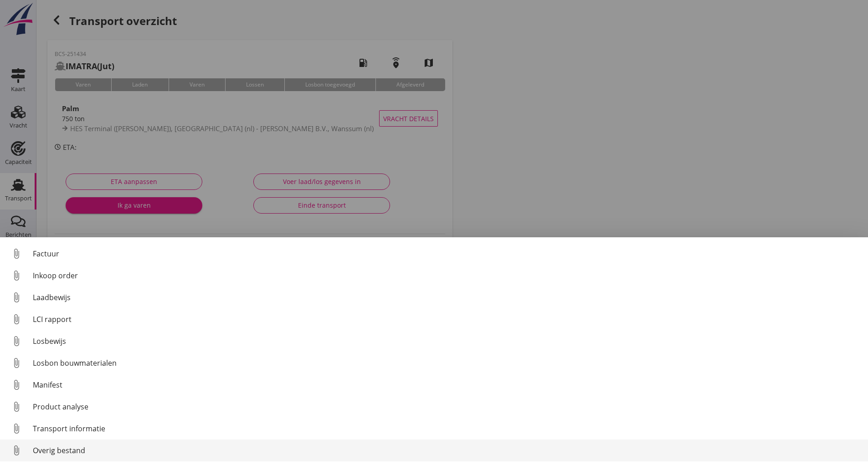
click at [69, 272] on div "Overig bestand" at bounding box center [447, 450] width 828 height 11
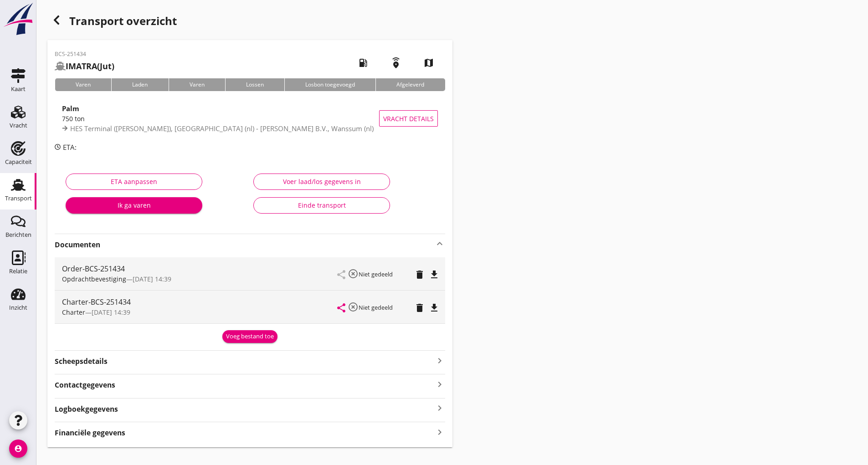
click at [259, 272] on div "Voeg bestand toe" at bounding box center [250, 336] width 48 height 9
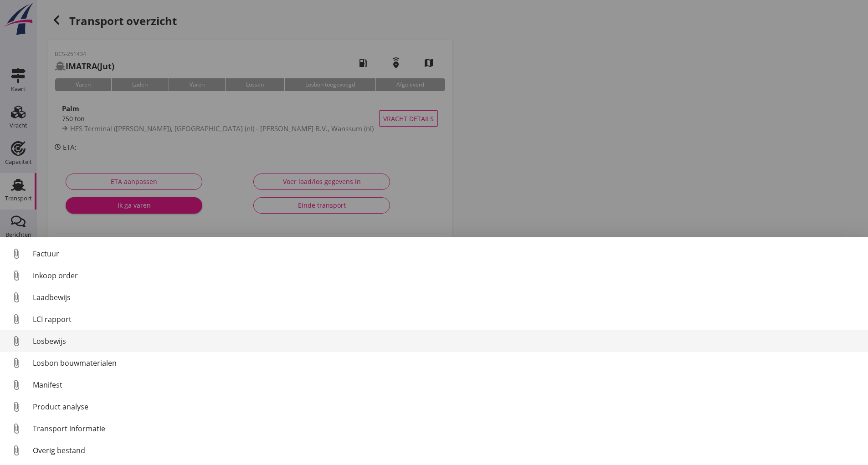
click at [58, 272] on div "Losbewijs" at bounding box center [447, 341] width 828 height 11
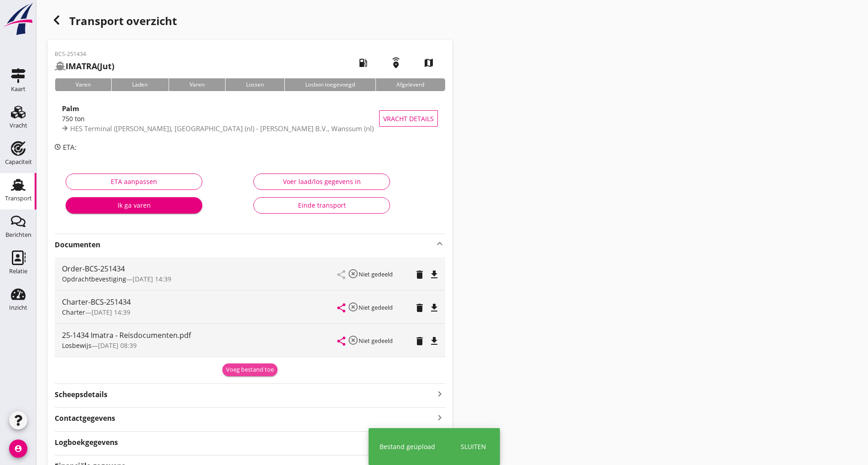
click at [238, 272] on div "Voeg bestand toe" at bounding box center [250, 370] width 48 height 9
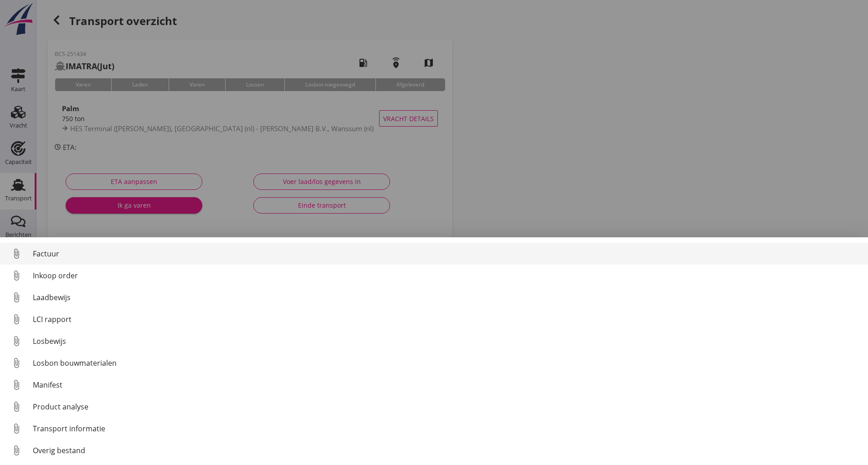
click at [49, 257] on div "Factuur" at bounding box center [447, 253] width 828 height 11
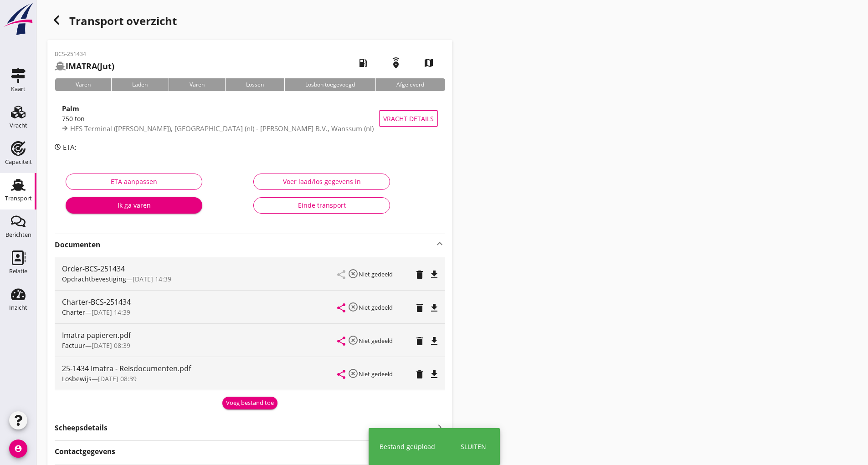
click at [239, 272] on div "Voeg bestand toe" at bounding box center [250, 403] width 48 height 9
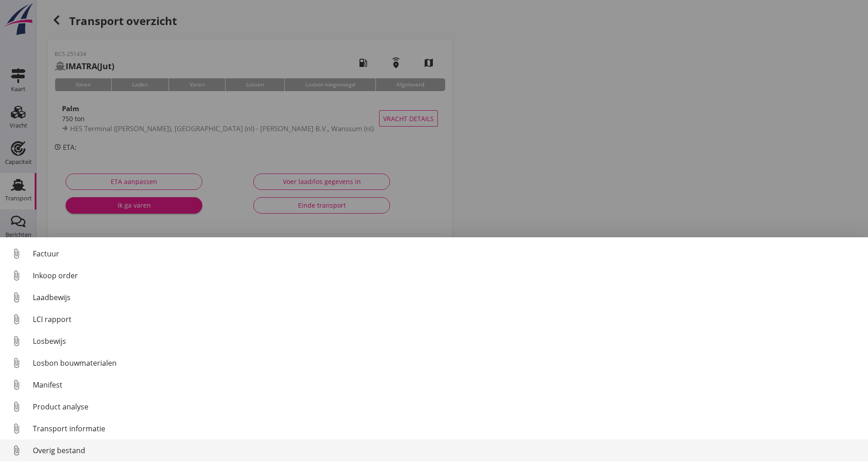
click at [83, 272] on div "Overig bestand" at bounding box center [447, 450] width 828 height 11
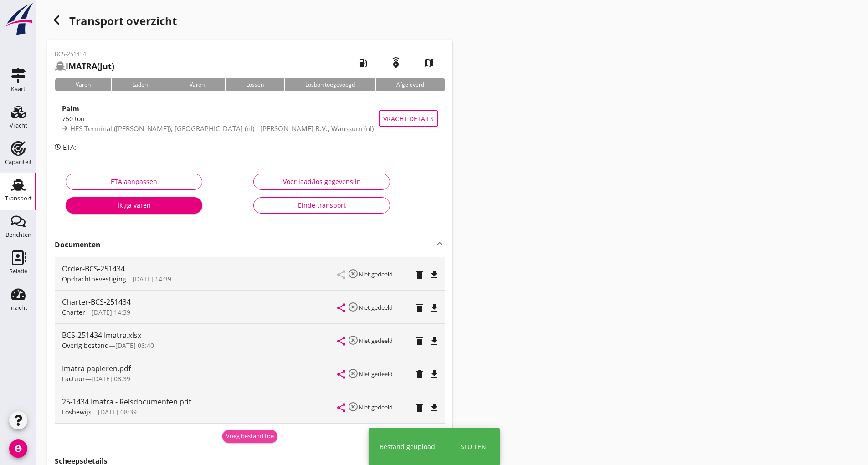
click at [240, 272] on div "Voeg bestand toe" at bounding box center [250, 436] width 48 height 9
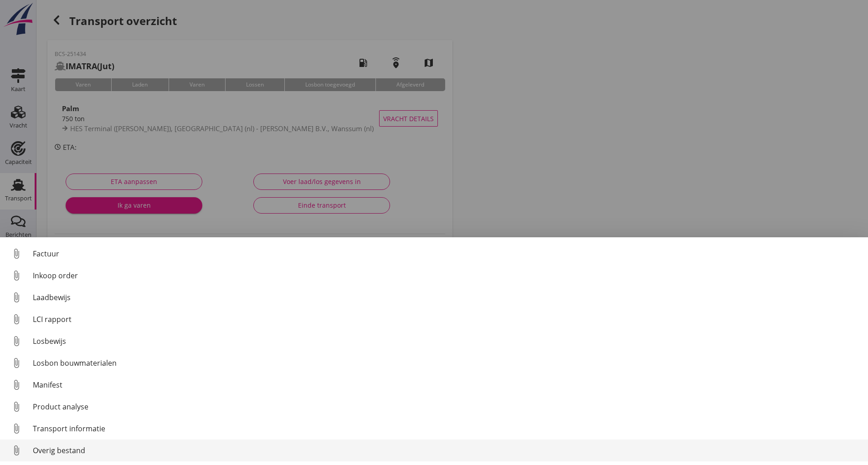
click at [78, 272] on div "Overig bestand" at bounding box center [447, 450] width 828 height 11
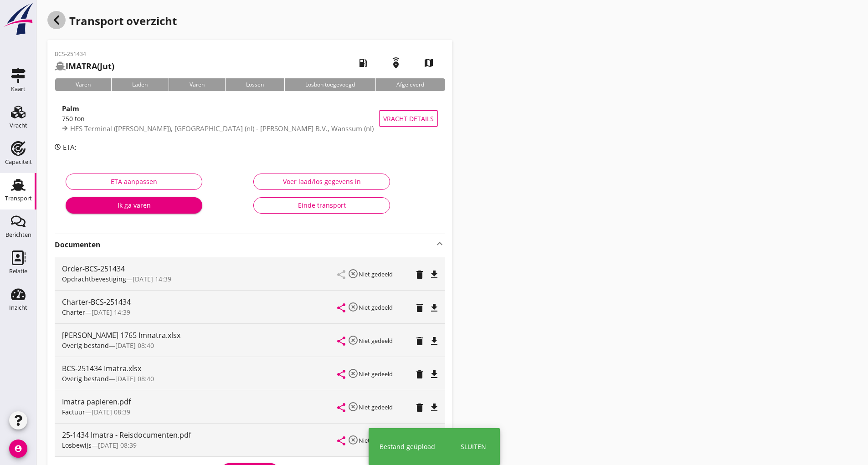
click at [57, 20] on icon "button" at bounding box center [56, 20] width 11 height 11
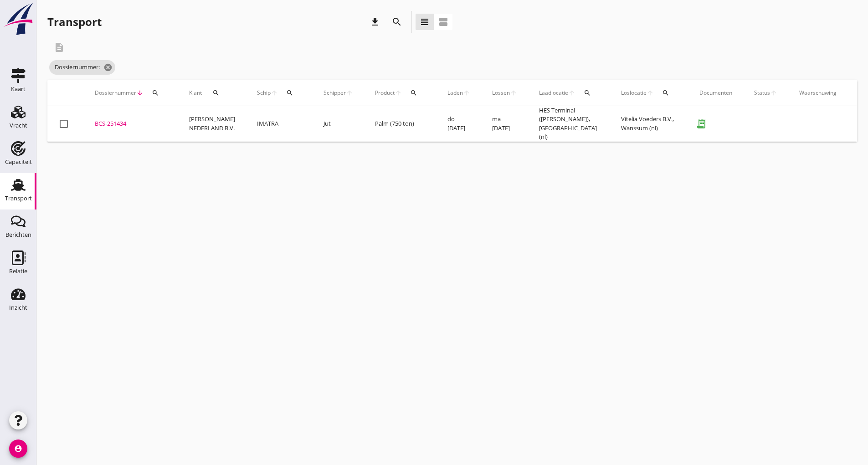
click at [395, 21] on icon "search" at bounding box center [397, 21] width 11 height 11
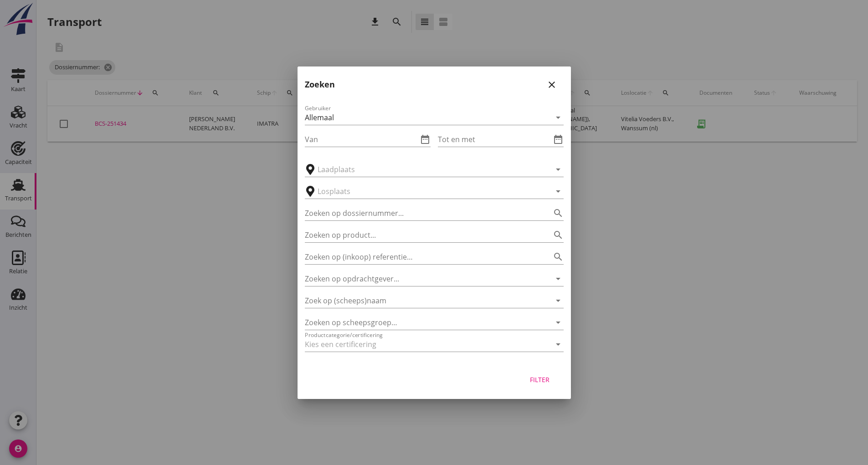
click at [347, 205] on div "Zoeken op dossiernummer... search" at bounding box center [434, 211] width 259 height 20
click at [337, 210] on input "Zoeken op dossiernummer..." at bounding box center [421, 213] width 233 height 15
type input "251426"
click at [427, 272] on div "Filter" at bounding box center [540, 380] width 26 height 10
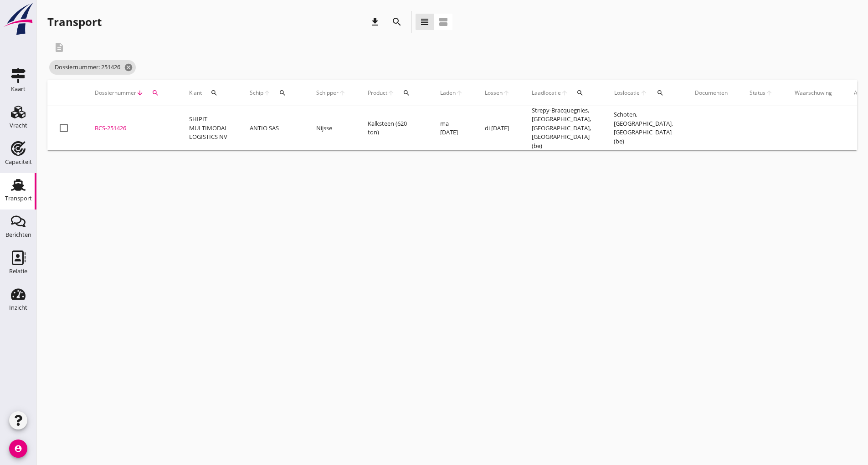
click at [120, 124] on div "BCS-251426" at bounding box center [131, 128] width 72 height 9
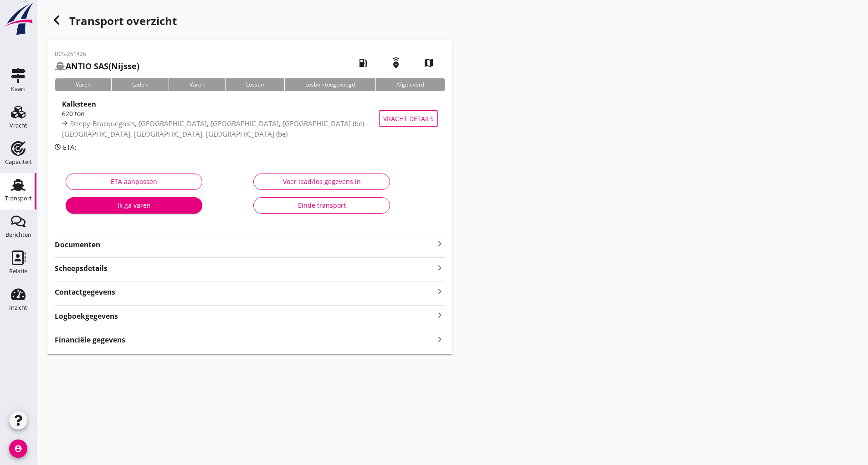
click at [95, 247] on strong "Documenten" at bounding box center [245, 245] width 380 height 10
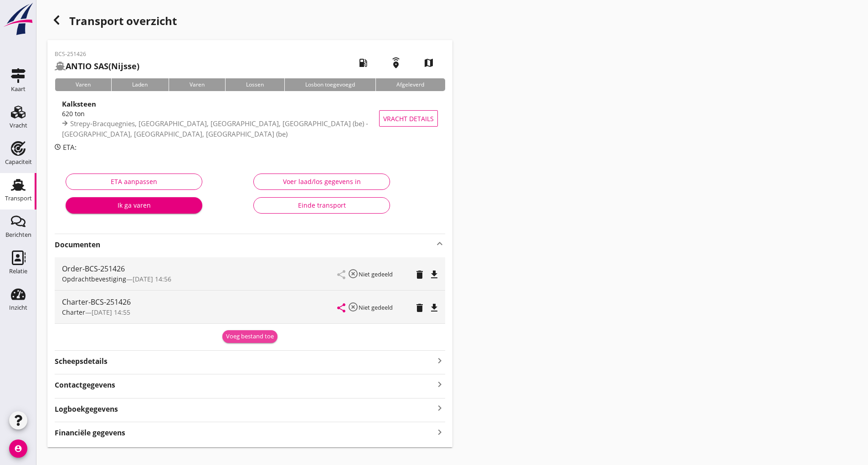
click at [242, 272] on div "Voeg bestand toe" at bounding box center [250, 336] width 48 height 9
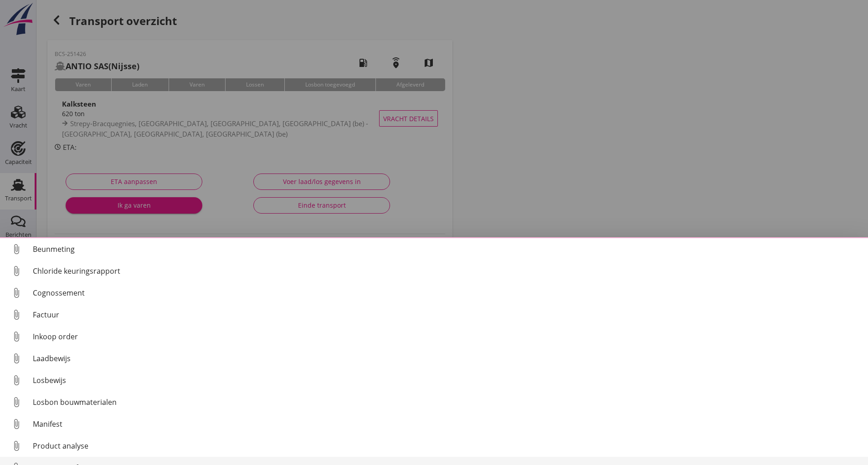
scroll to position [42, 0]
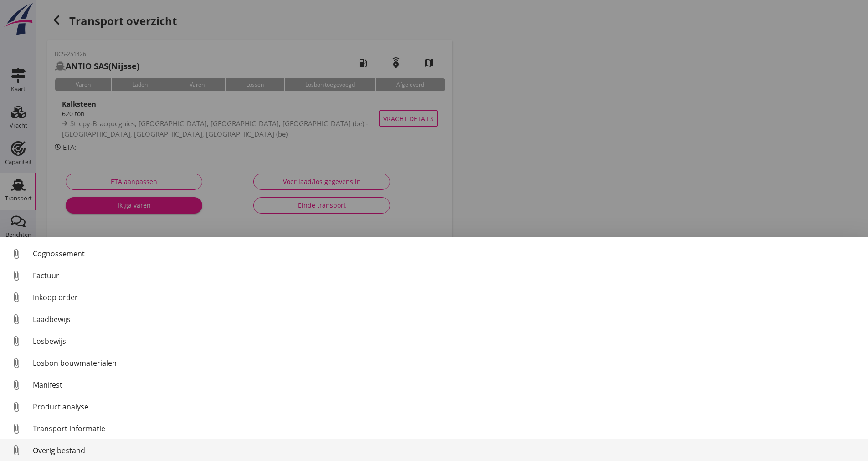
click at [85, 272] on div "Overig bestand" at bounding box center [447, 450] width 828 height 11
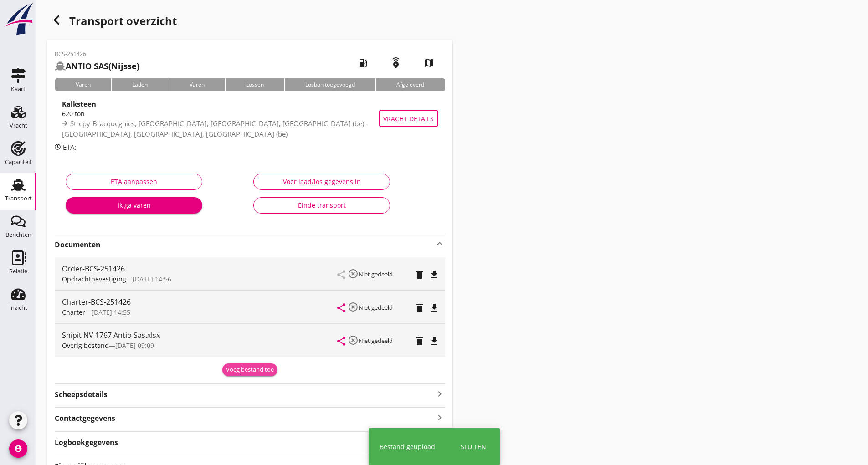
click at [235, 272] on div "Voeg bestand toe" at bounding box center [250, 370] width 48 height 9
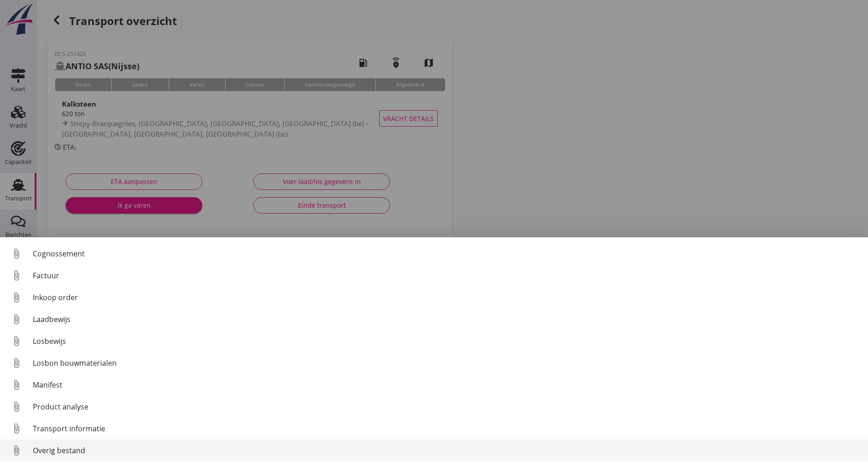
click at [67, 272] on div "Overig bestand" at bounding box center [447, 450] width 828 height 11
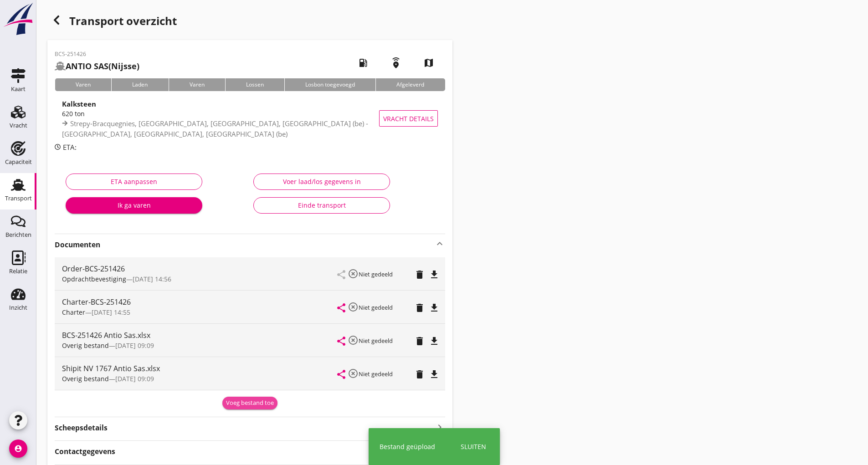
click at [239, 272] on div "Voeg bestand toe" at bounding box center [250, 403] width 48 height 9
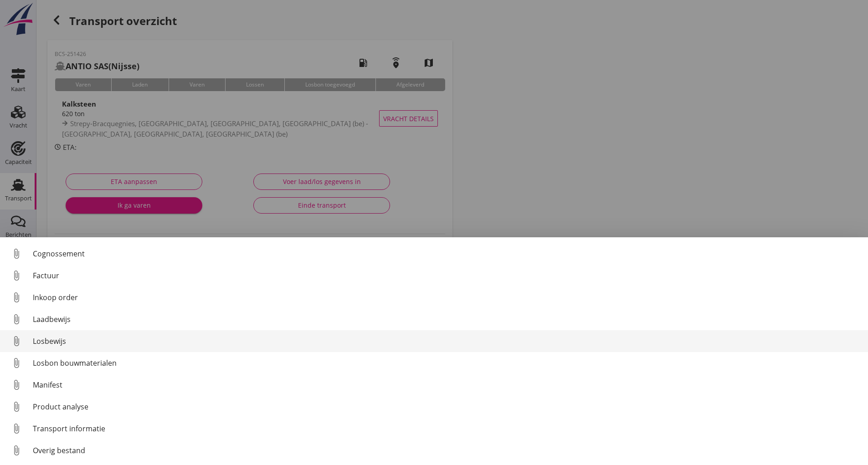
click at [56, 272] on div "Losbewijs" at bounding box center [447, 341] width 828 height 11
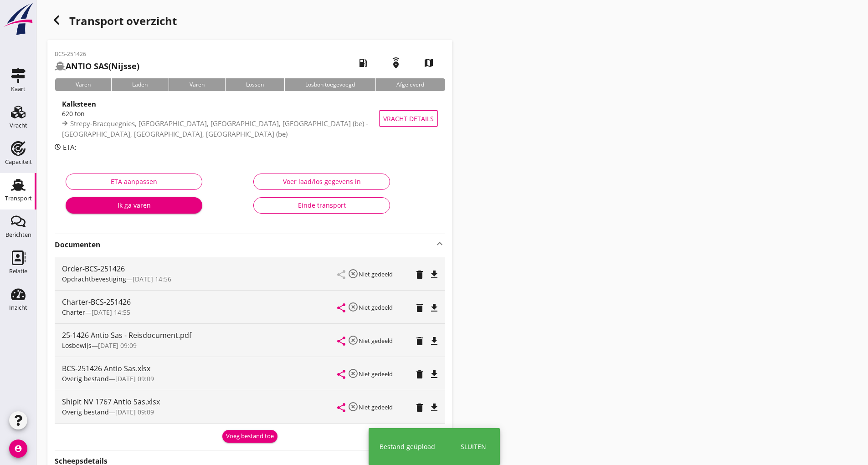
click at [237, 272] on div "Voeg bestand toe" at bounding box center [250, 436] width 48 height 9
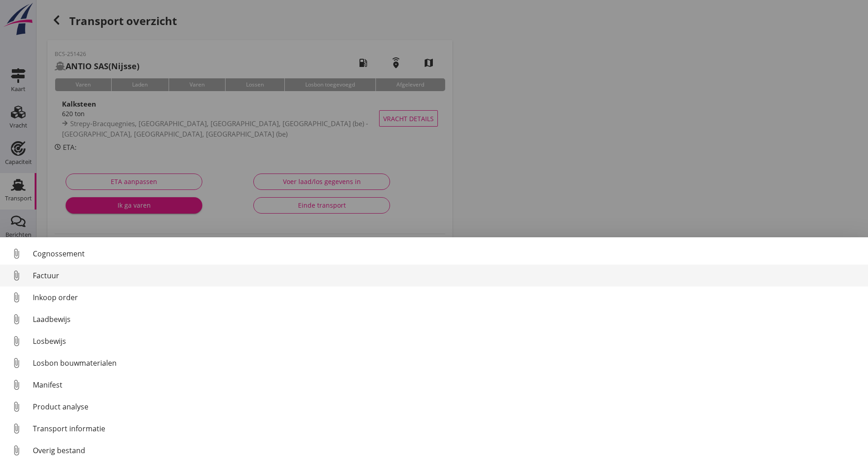
click at [56, 272] on div "Factuur" at bounding box center [447, 275] width 828 height 11
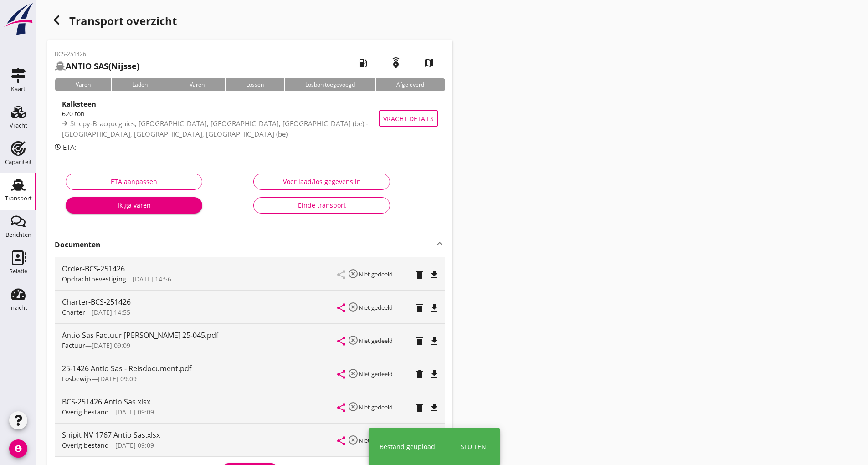
click at [59, 18] on icon "button" at bounding box center [56, 20] width 11 height 11
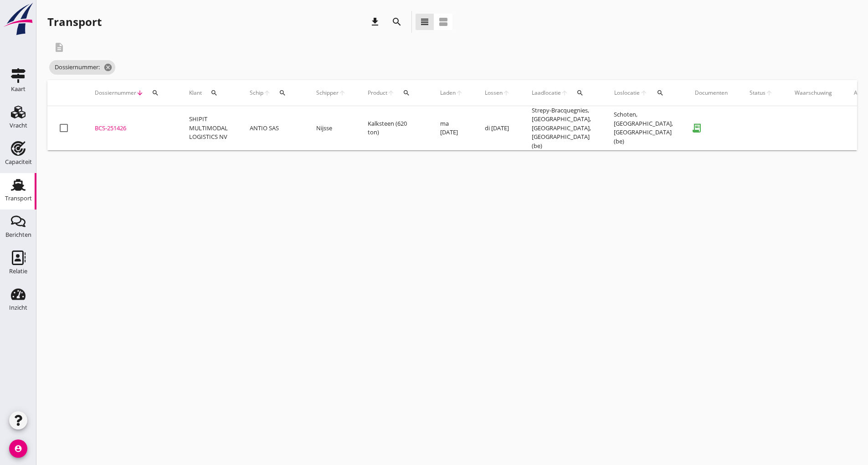
click at [398, 24] on icon "search" at bounding box center [397, 21] width 11 height 11
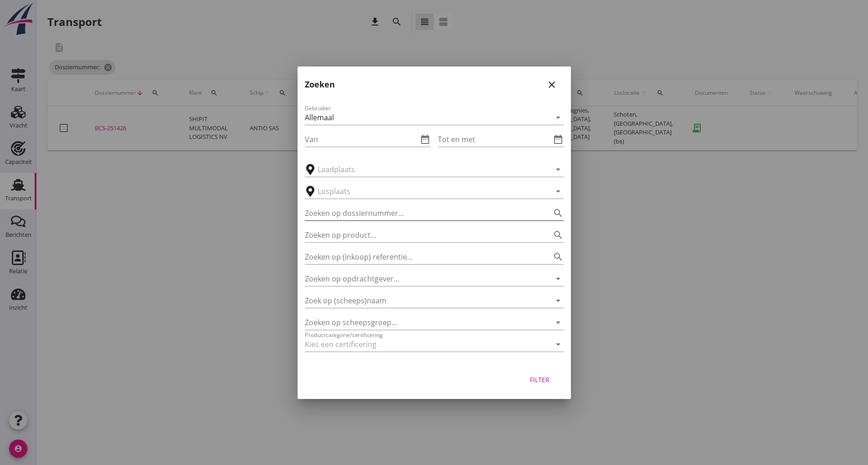
click at [365, 208] on input "Zoeken op dossiernummer..." at bounding box center [421, 213] width 233 height 15
type input "251110"
click at [427, 272] on div "Filter" at bounding box center [540, 380] width 26 height 10
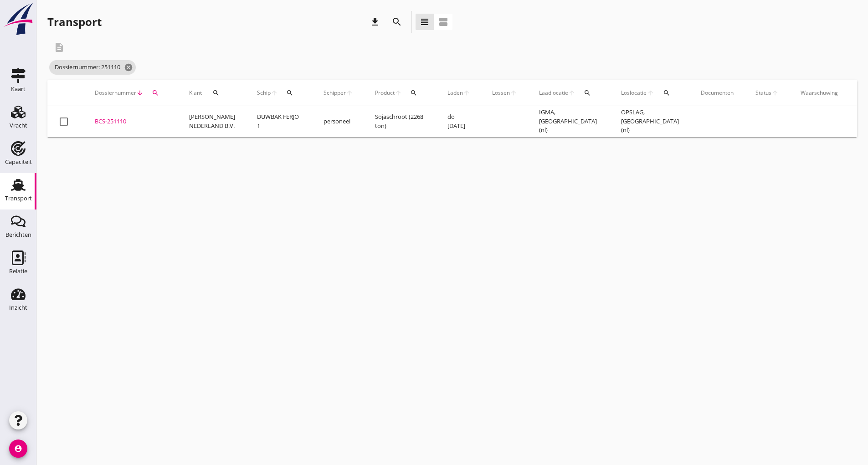
click at [119, 124] on div "BCS-251110" at bounding box center [131, 121] width 72 height 9
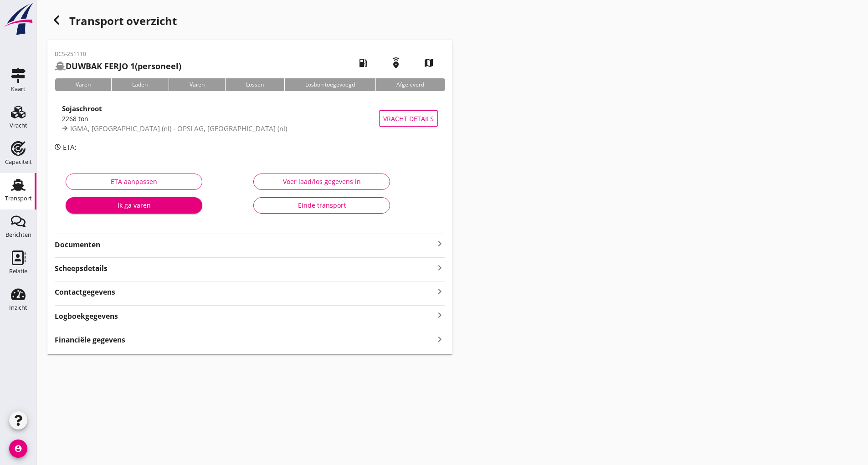
click at [97, 245] on strong "Documenten" at bounding box center [245, 245] width 380 height 10
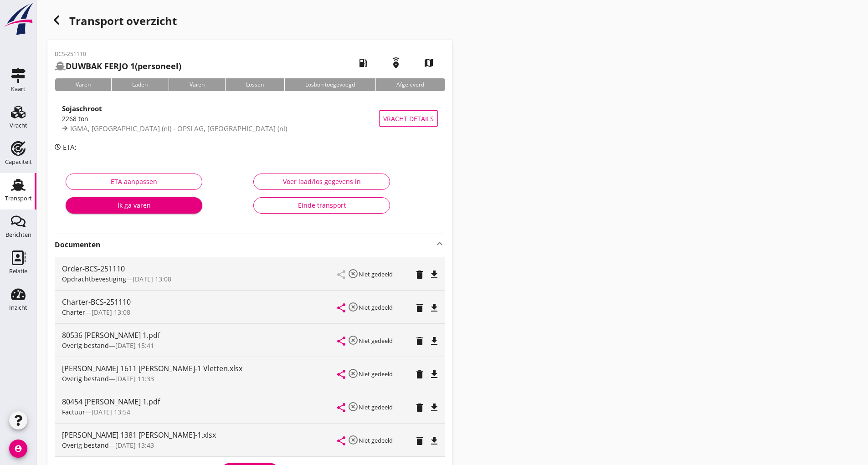
scroll to position [148, 0]
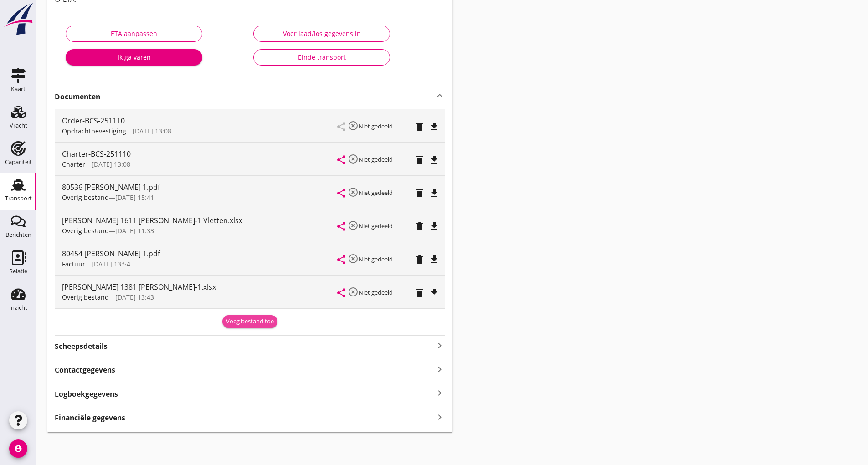
click at [233, 272] on div "Voeg bestand toe" at bounding box center [250, 321] width 48 height 9
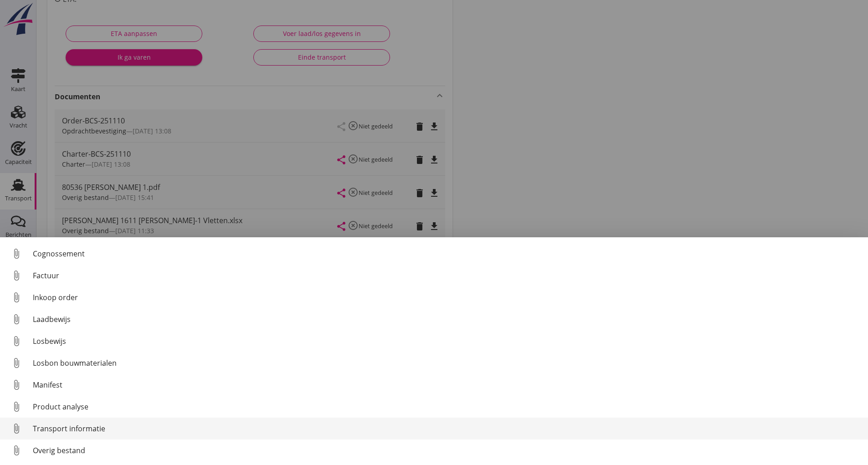
scroll to position [64, 0]
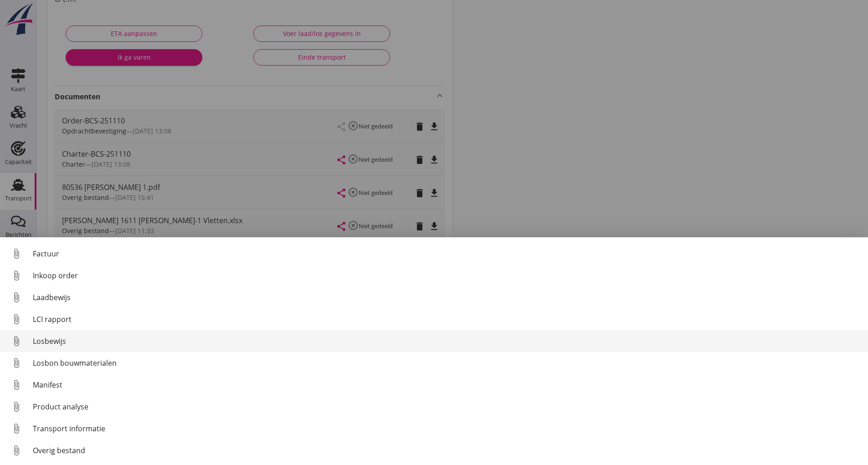
click at [59, 272] on div "Losbewijs" at bounding box center [447, 341] width 828 height 11
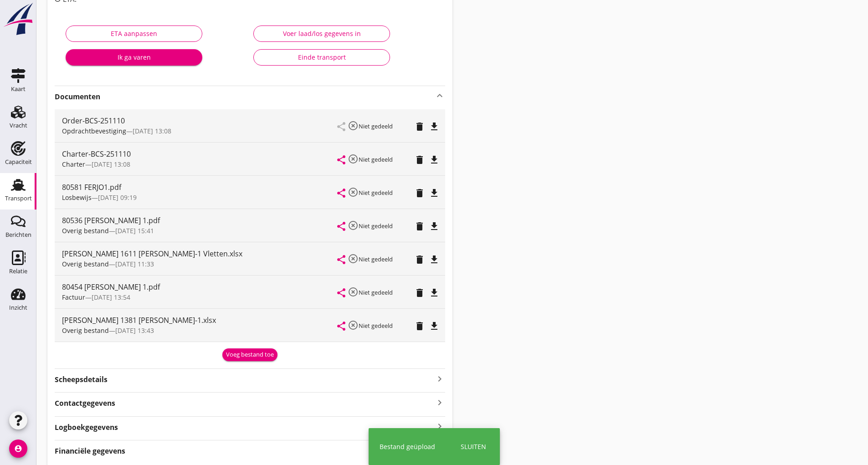
click at [234, 272] on div "Voeg bestand toe" at bounding box center [250, 355] width 48 height 9
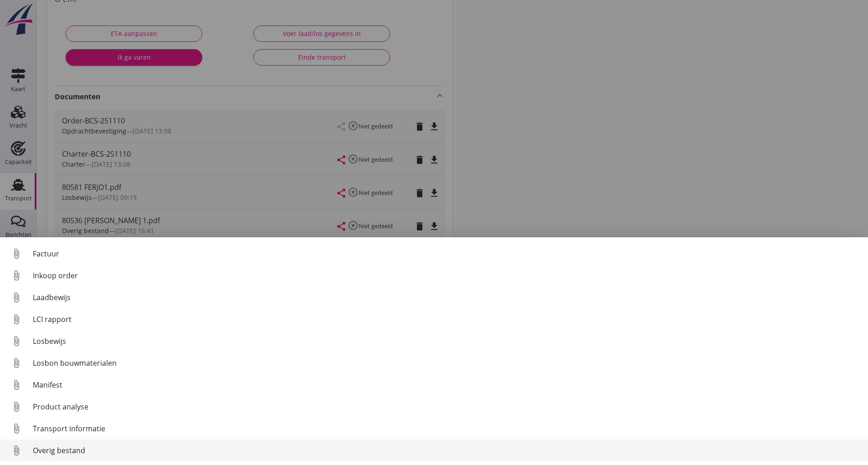
click at [79, 272] on div "Overig bestand" at bounding box center [447, 450] width 828 height 11
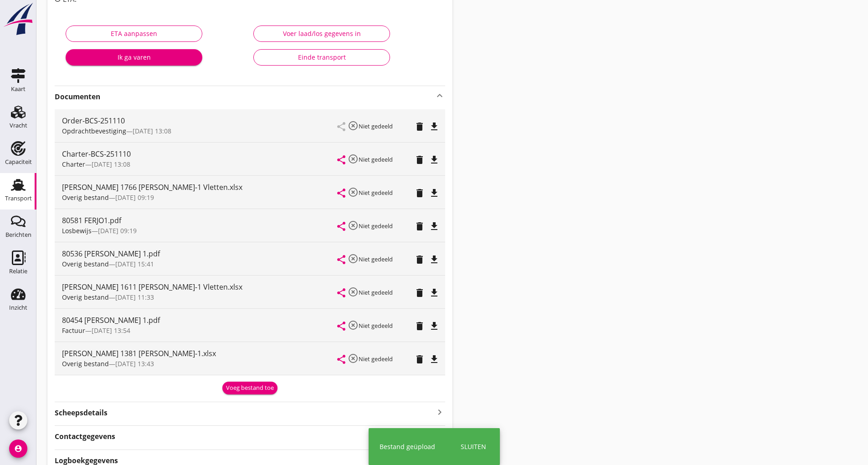
scroll to position [0, 0]
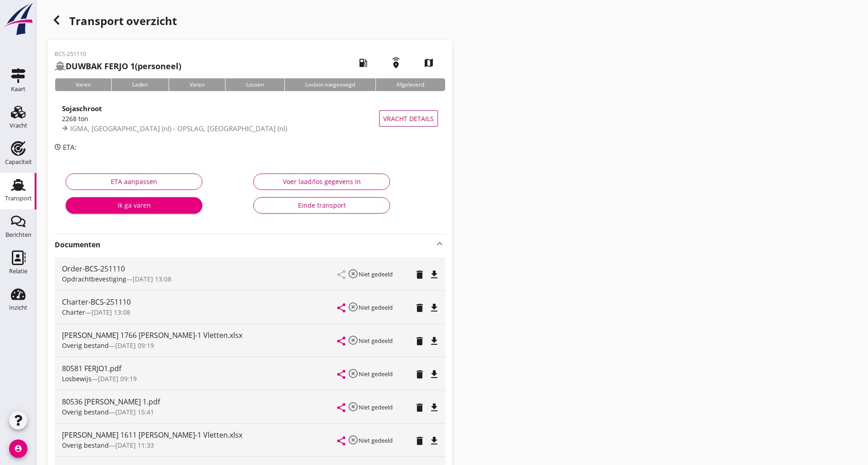
click at [58, 21] on icon "button" at bounding box center [56, 20] width 11 height 11
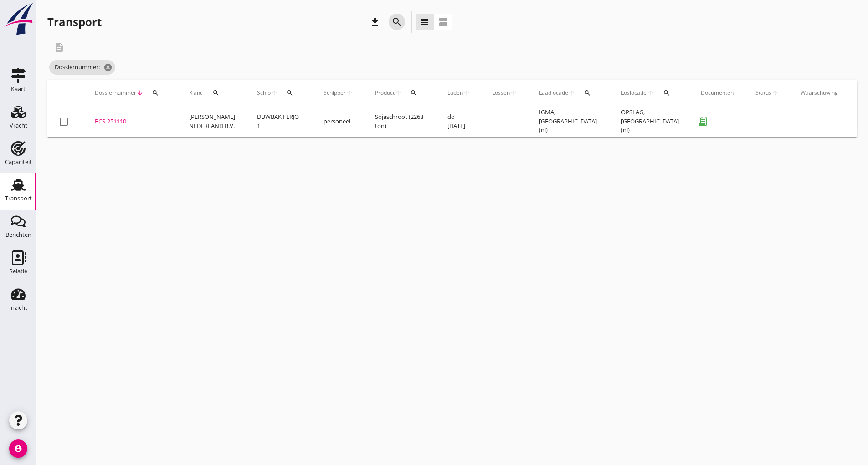
drag, startPoint x: 397, startPoint y: 17, endPoint x: 388, endPoint y: 100, distance: 83.4
click at [394, 22] on icon "search" at bounding box center [397, 21] width 11 height 11
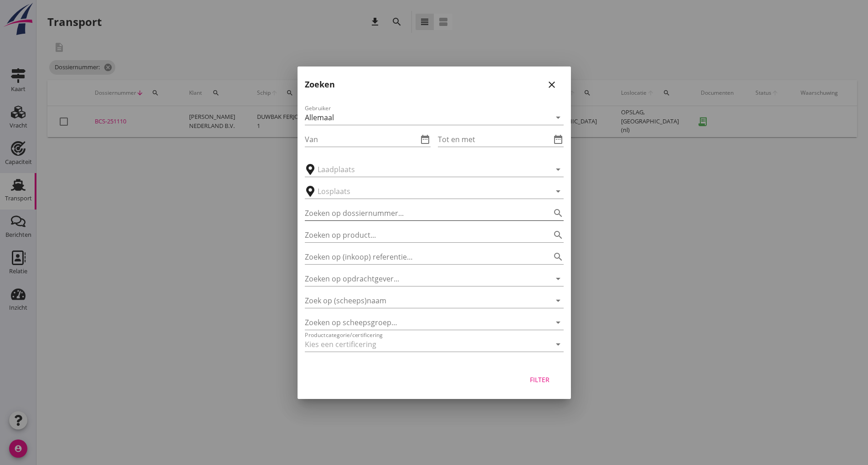
click at [365, 218] on input "Zoeken op dossiernummer..." at bounding box center [421, 213] width 233 height 15
type input "251174"
click at [427, 272] on div "Filter" at bounding box center [540, 380] width 26 height 10
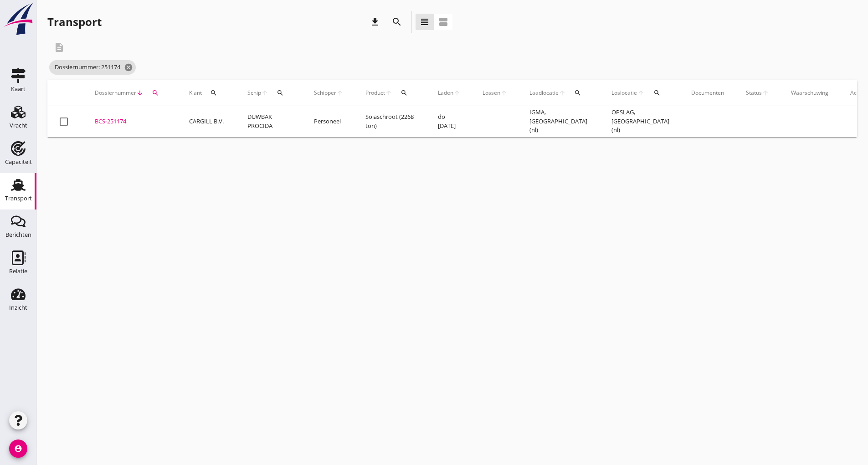
drag, startPoint x: 111, startPoint y: 120, endPoint x: 121, endPoint y: 125, distance: 11.6
click at [112, 120] on div "BCS-251174" at bounding box center [131, 121] width 72 height 9
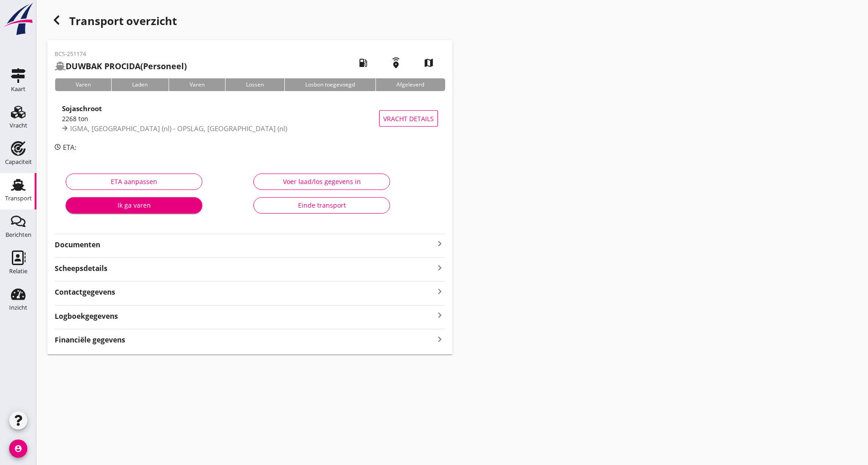
click at [86, 243] on strong "Documenten" at bounding box center [245, 245] width 380 height 10
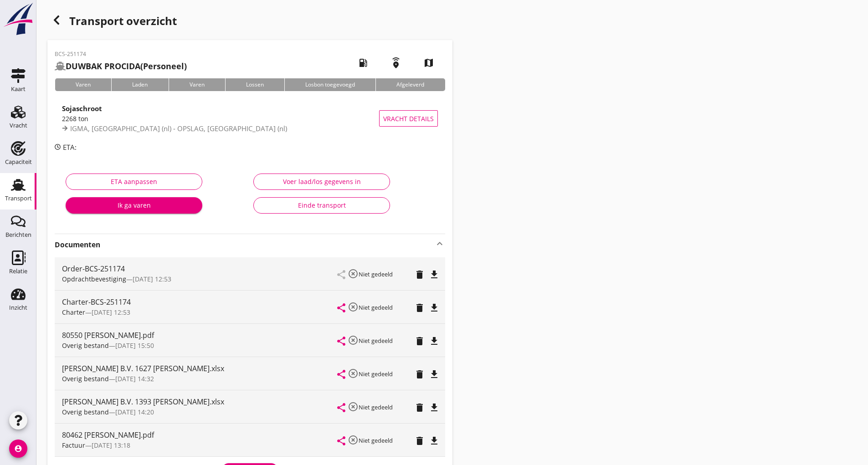
scroll to position [148, 0]
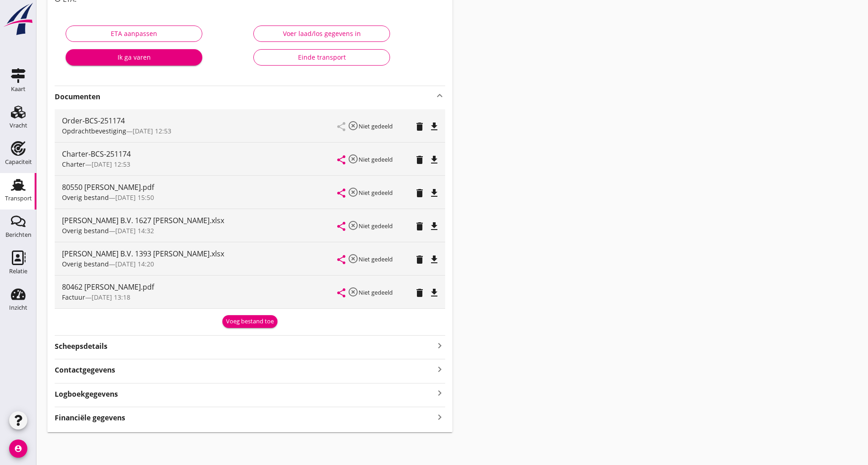
click at [239, 272] on div "Voeg bestand toe" at bounding box center [250, 321] width 48 height 9
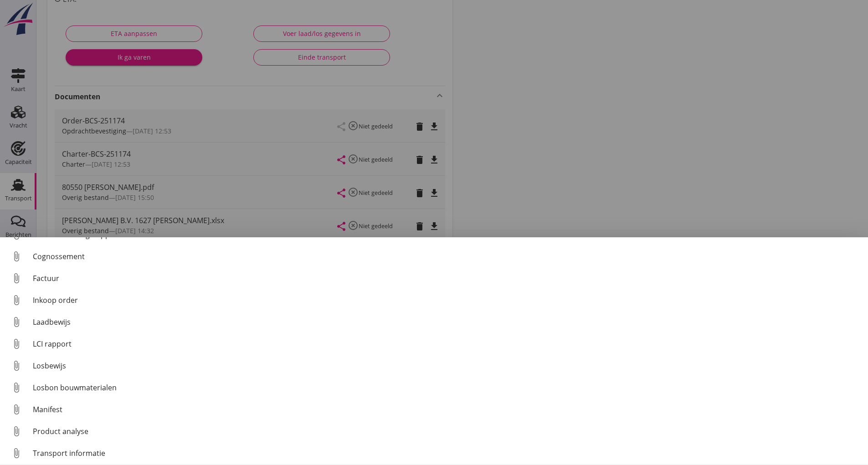
scroll to position [64, 0]
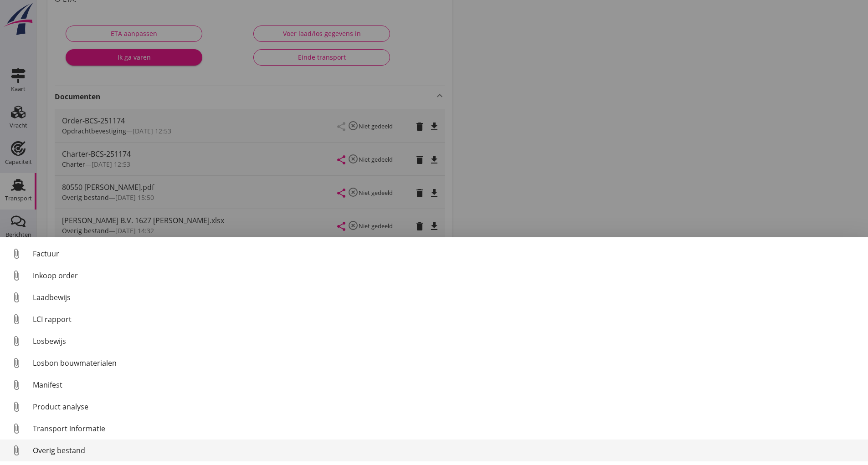
click at [85, 272] on div "Overig bestand" at bounding box center [447, 450] width 828 height 11
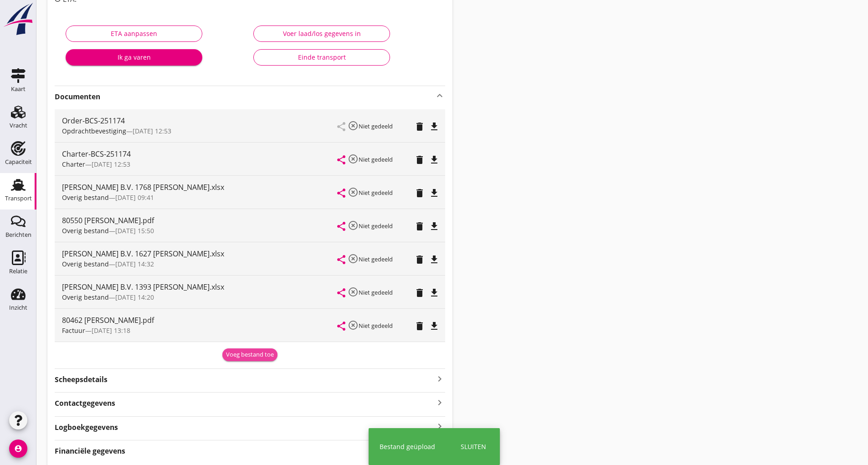
click at [239, 272] on div "Voeg bestand toe" at bounding box center [250, 355] width 48 height 9
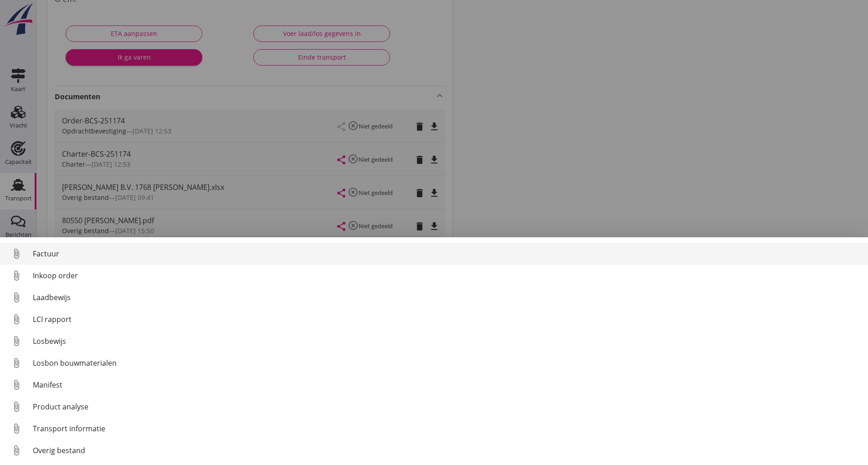
click at [51, 250] on div "Factuur" at bounding box center [447, 253] width 828 height 11
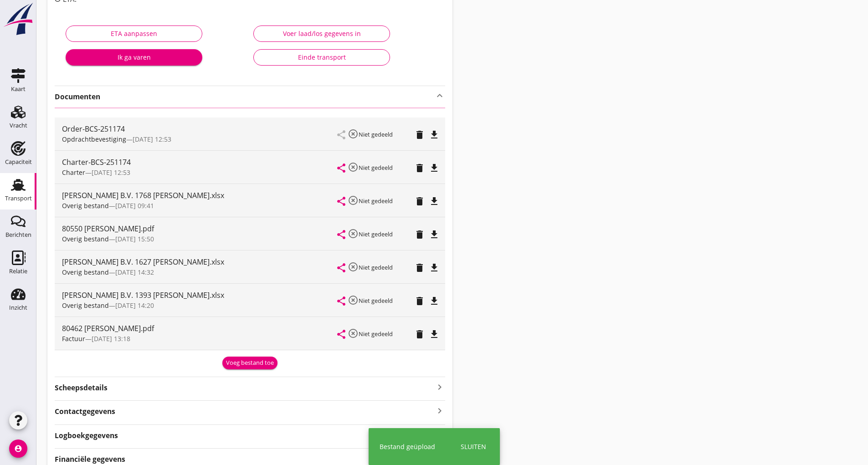
scroll to position [0, 0]
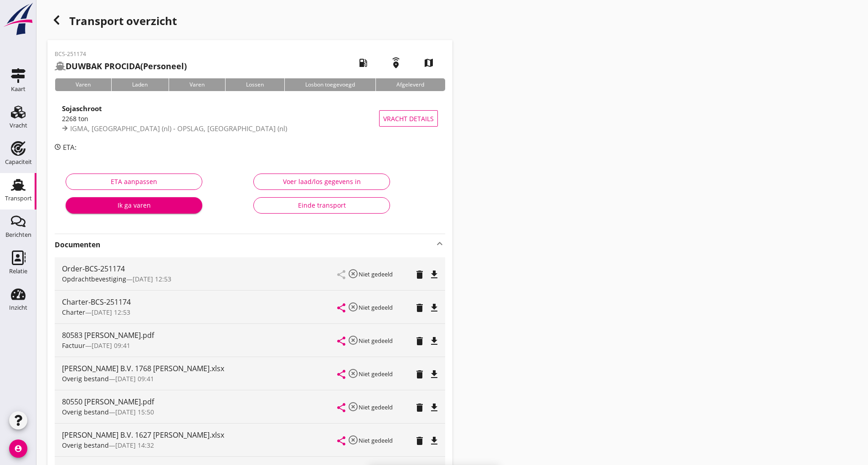
click at [57, 25] on icon "button" at bounding box center [56, 20] width 11 height 11
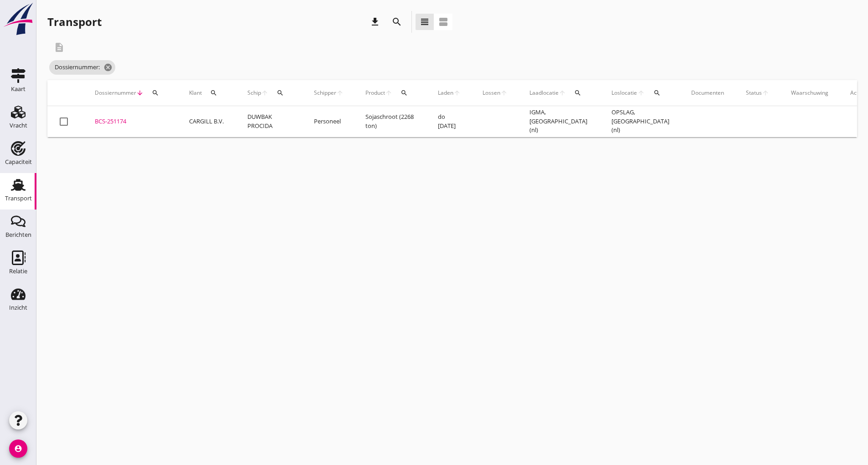
click at [394, 21] on icon "search" at bounding box center [397, 21] width 11 height 11
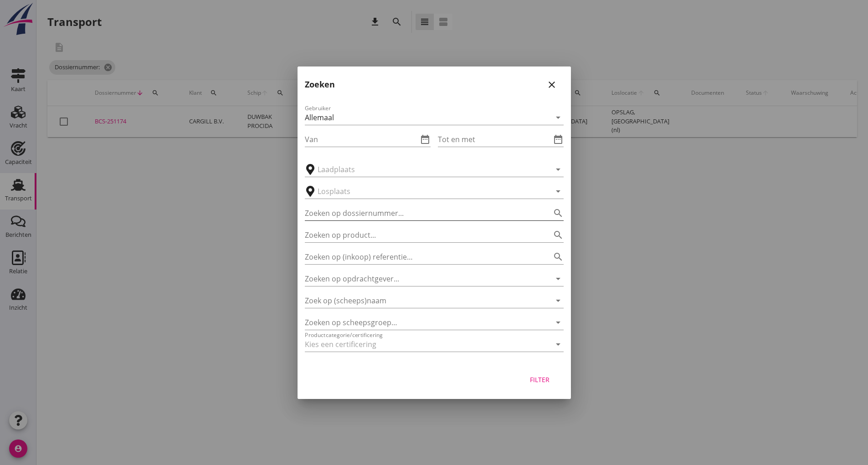
drag, startPoint x: 320, startPoint y: 208, endPoint x: 360, endPoint y: 205, distance: 40.7
click at [320, 207] on input "Zoeken op dossiernummer..." at bounding box center [421, 213] width 233 height 15
type input "251175"
click at [427, 272] on div "Filter" at bounding box center [540, 380] width 26 height 10
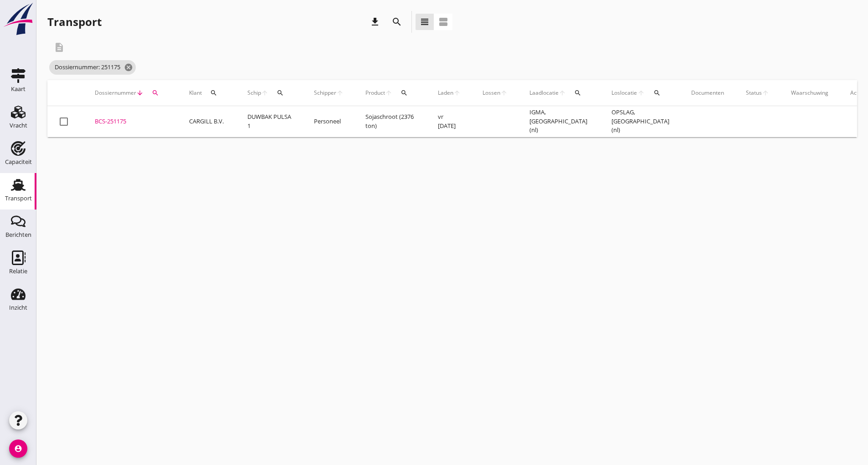
click at [109, 108] on td "BCS-251175 upload_file Drop hier uw bestand om het aan het dossier toe te voegen" at bounding box center [131, 121] width 94 height 31
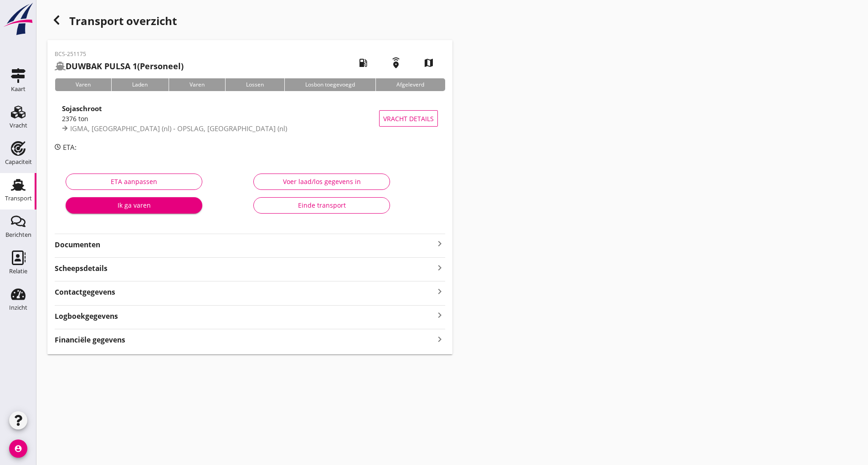
click at [95, 246] on strong "Documenten" at bounding box center [245, 245] width 380 height 10
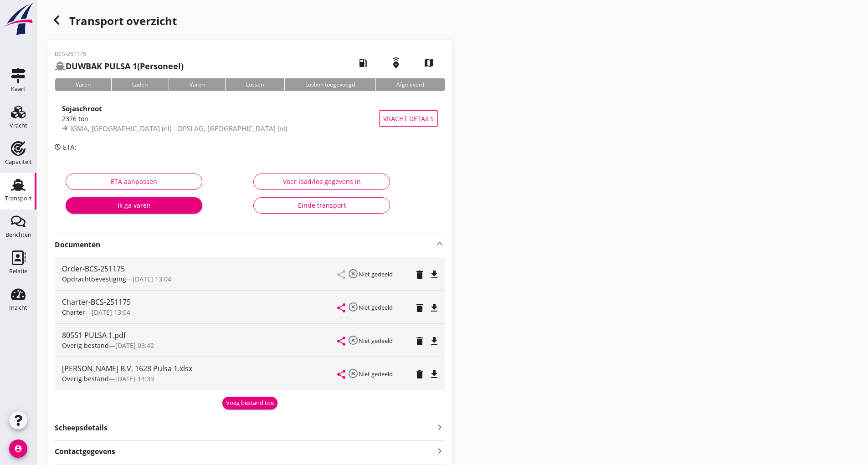
click at [243, 272] on div "BCS-251175 DUWBAK PULSA 1 (Personeel) local_gas_station emergency_share map Var…" at bounding box center [249, 277] width 405 height 474
click at [237, 272] on div "Voeg bestand toe" at bounding box center [250, 403] width 48 height 9
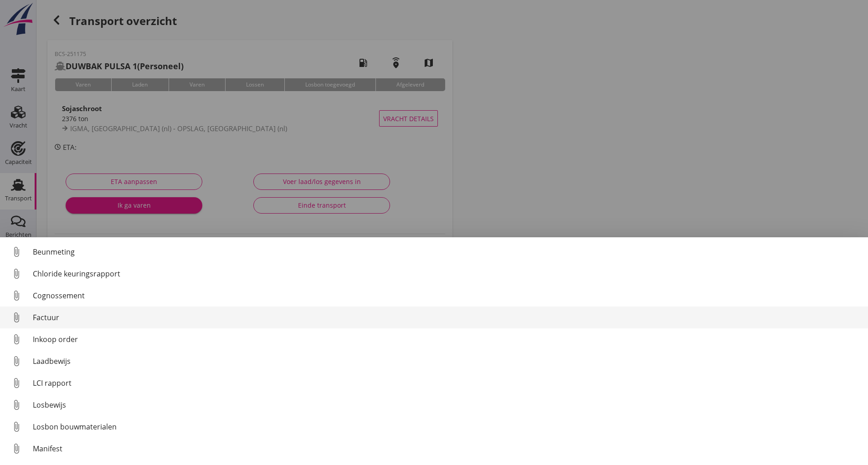
click at [52, 272] on div "Factuur" at bounding box center [447, 317] width 828 height 11
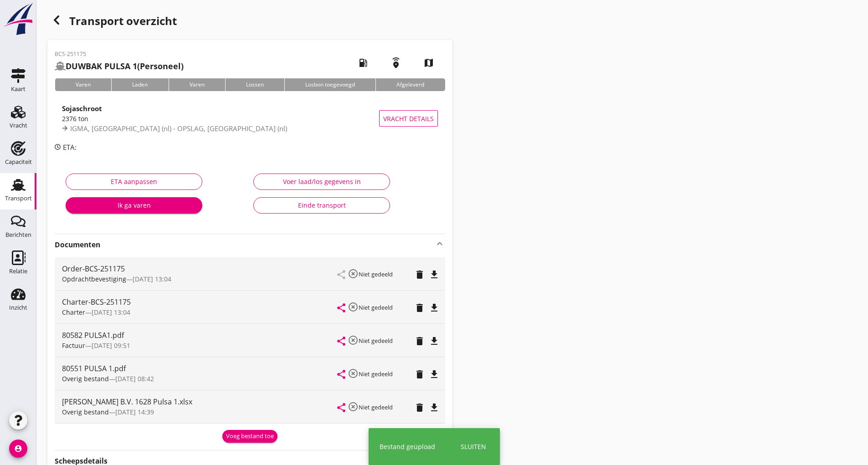
click at [259, 272] on button "Voeg bestand toe" at bounding box center [249, 436] width 55 height 13
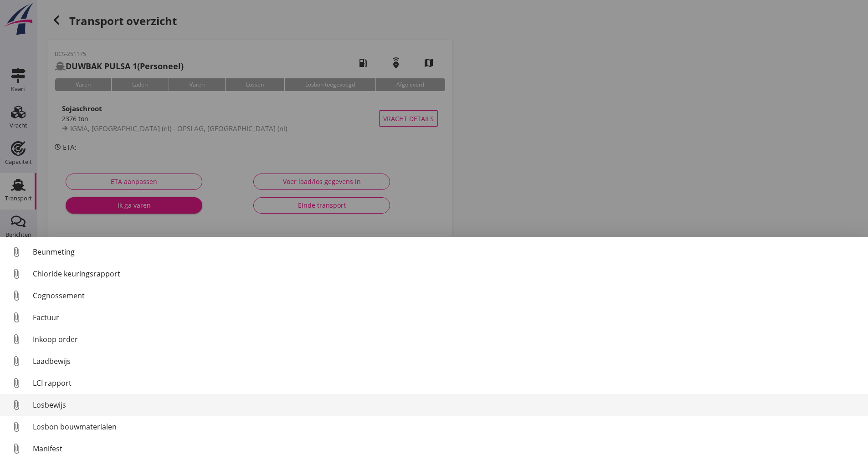
scroll to position [64, 0]
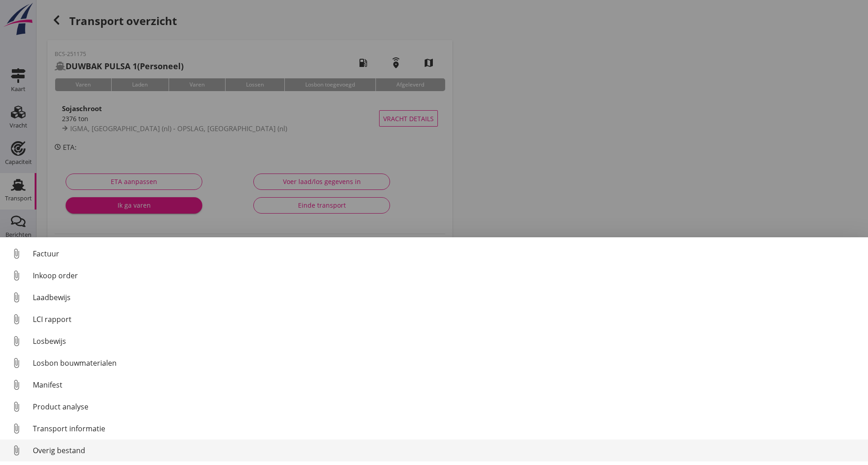
click at [83, 272] on div "Overig bestand" at bounding box center [447, 450] width 828 height 11
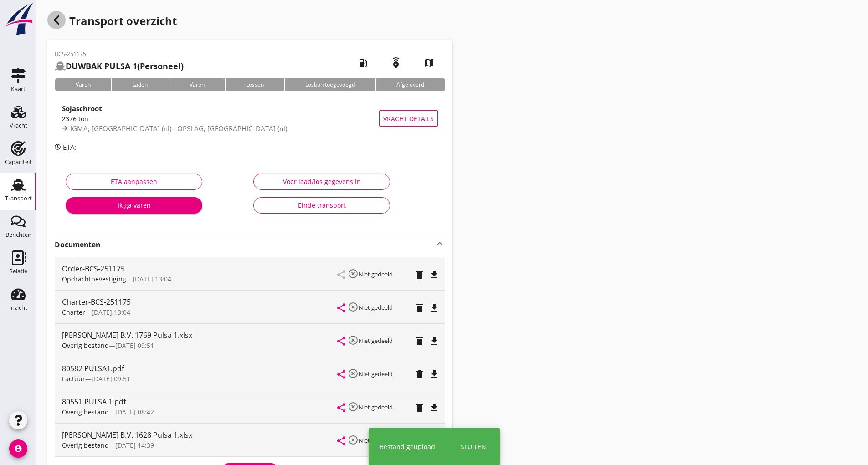
click at [54, 27] on div "button" at bounding box center [56, 20] width 18 height 18
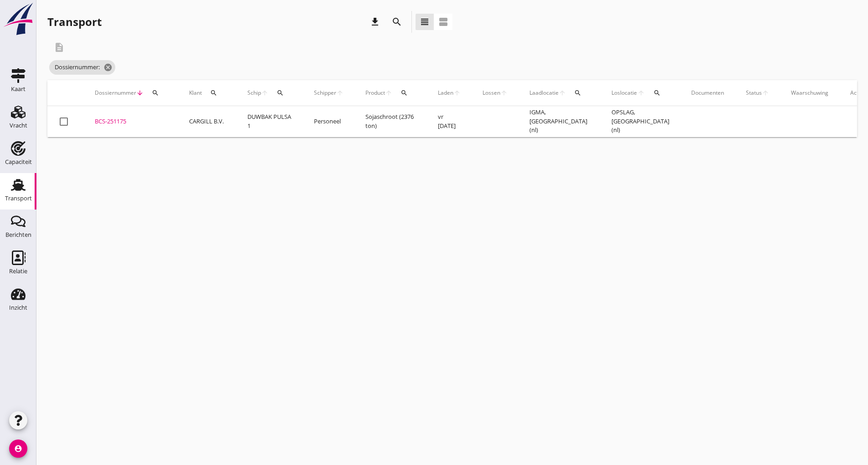
click at [395, 24] on icon "search" at bounding box center [397, 21] width 11 height 11
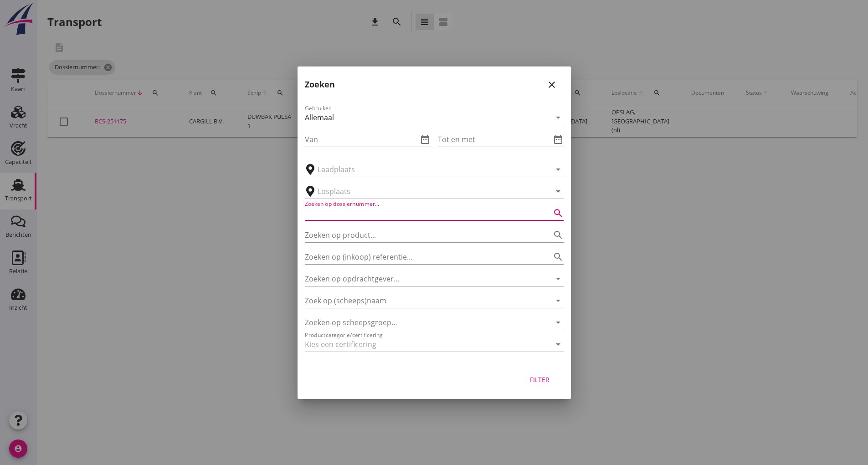
click at [331, 215] on input "Zoeken op dossiernummer..." at bounding box center [421, 213] width 233 height 15
type input "251440"
click at [427, 272] on div "Filter" at bounding box center [540, 380] width 26 height 10
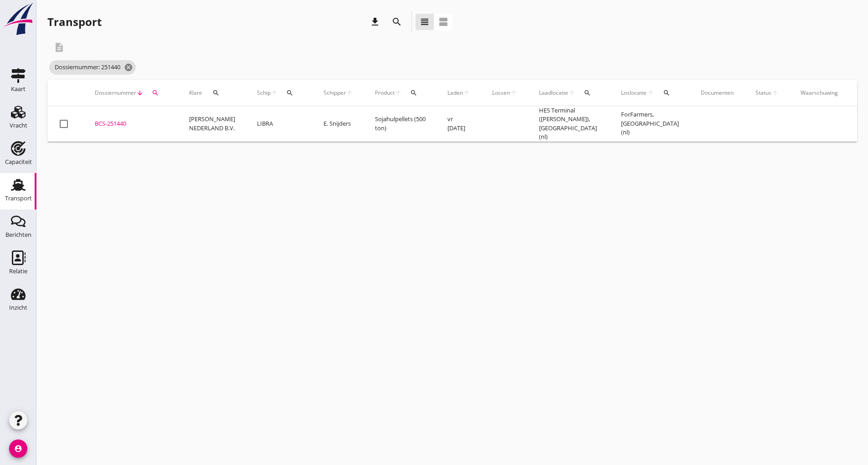
click at [117, 122] on div "BCS-251440" at bounding box center [131, 123] width 72 height 9
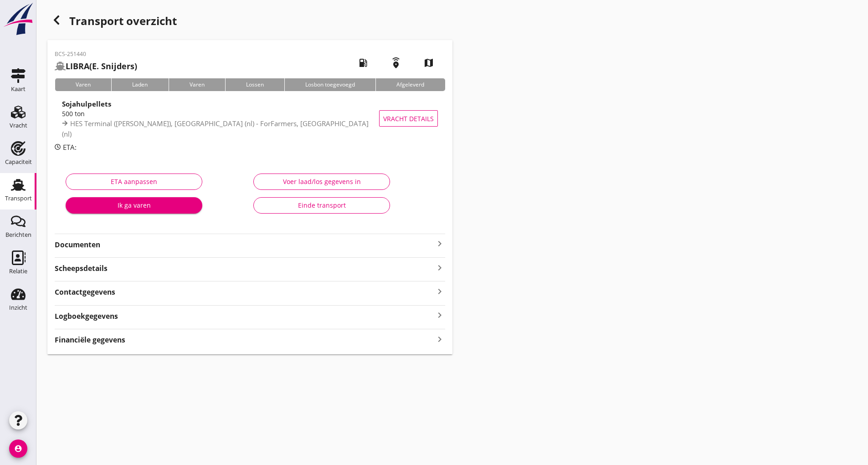
click at [92, 243] on strong "Documenten" at bounding box center [245, 245] width 380 height 10
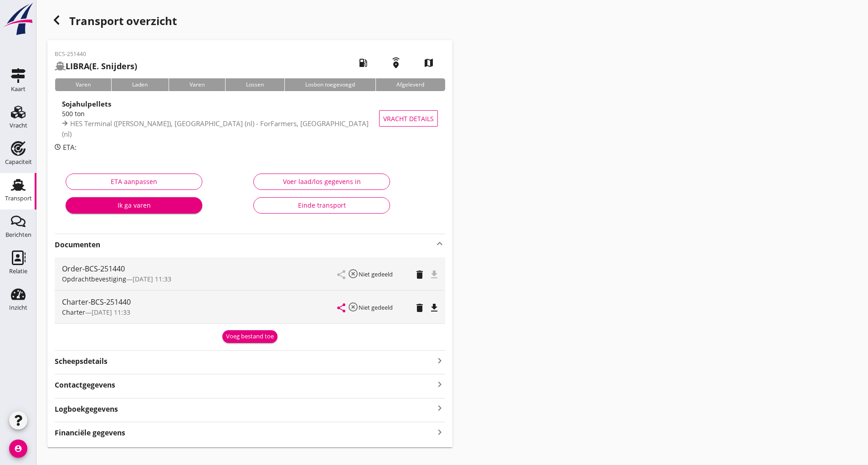
click at [230, 272] on div "Voeg bestand toe" at bounding box center [250, 336] width 48 height 9
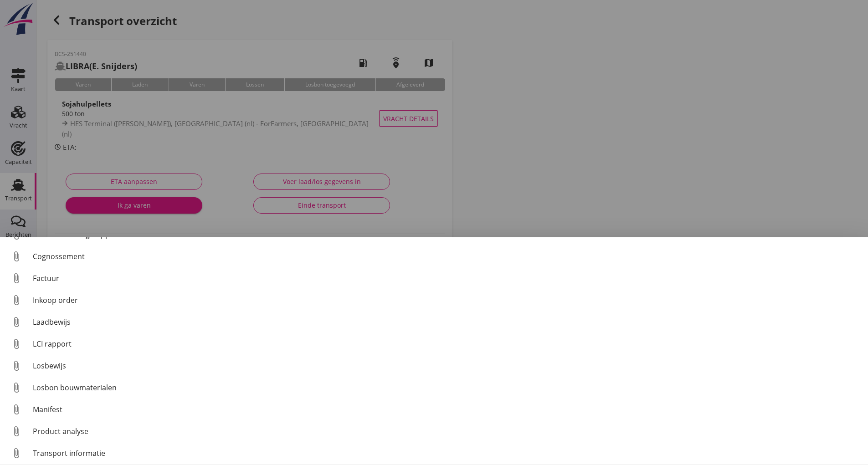
scroll to position [64, 0]
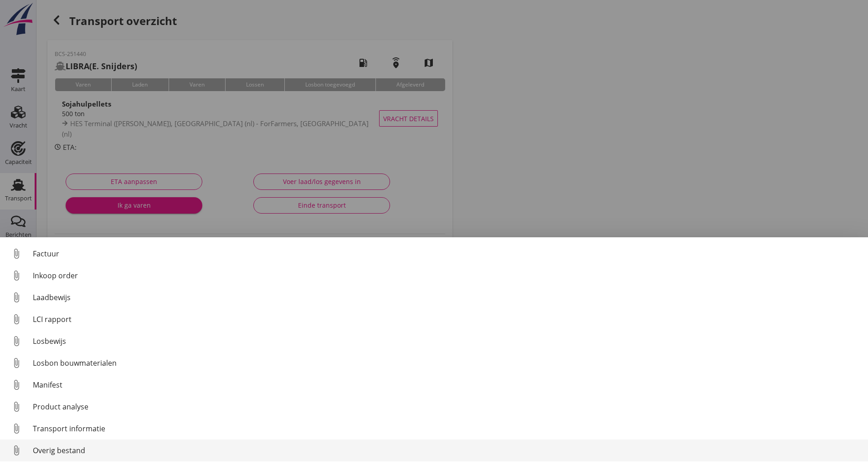
click at [81, 272] on div "Overig bestand" at bounding box center [447, 450] width 828 height 11
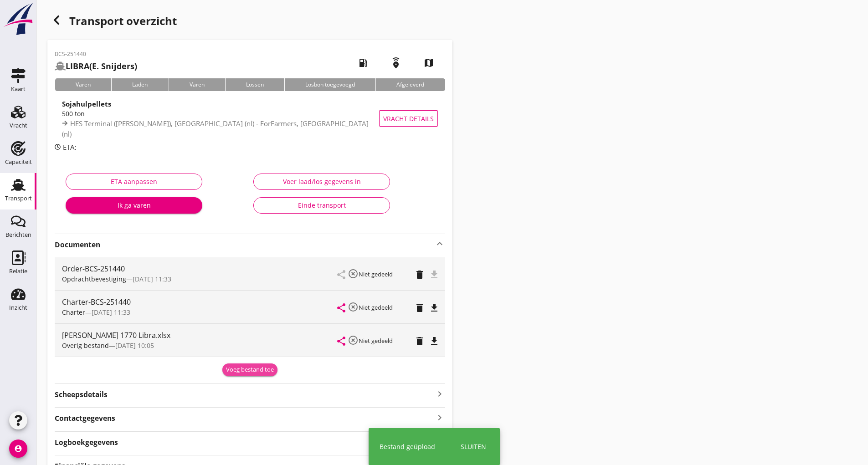
click at [235, 272] on div "Voeg bestand toe" at bounding box center [250, 370] width 48 height 9
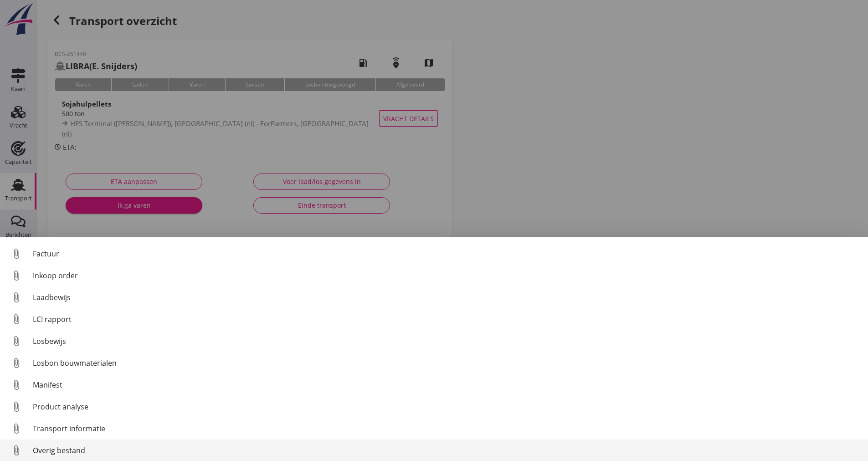
drag, startPoint x: 68, startPoint y: 453, endPoint x: 72, endPoint y: 450, distance: 5.2
click at [72, 272] on div "Overig bestand" at bounding box center [447, 450] width 828 height 11
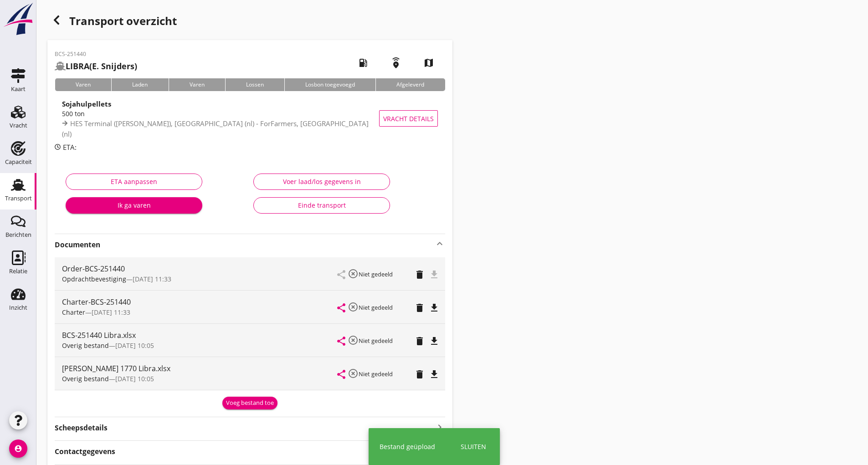
click at [237, 272] on div "Voeg bestand toe" at bounding box center [250, 403] width 48 height 9
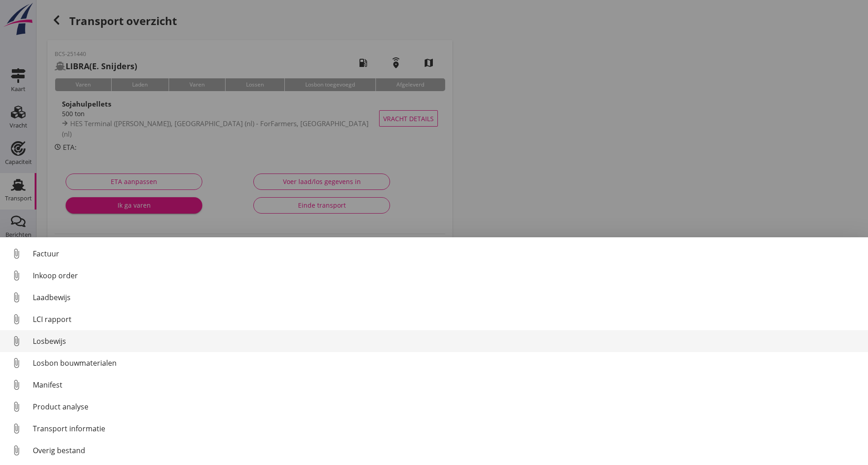
click at [62, 272] on div "Losbewijs" at bounding box center [447, 341] width 828 height 11
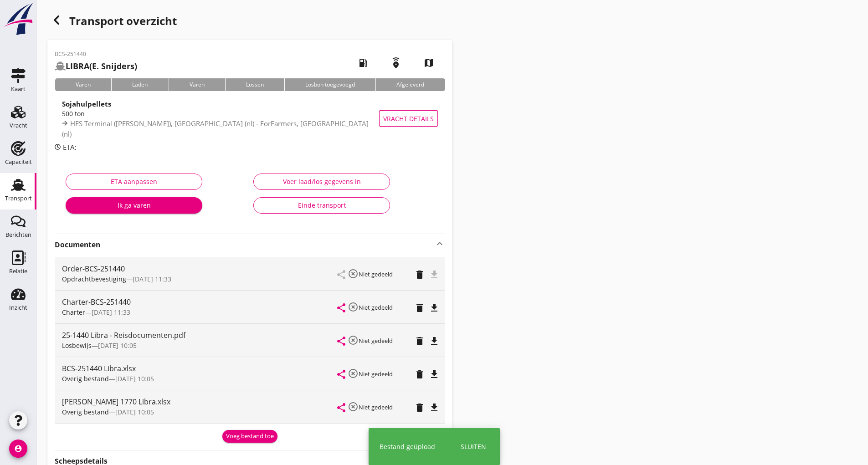
click at [232, 272] on div "Voeg bestand toe" at bounding box center [250, 436] width 48 height 9
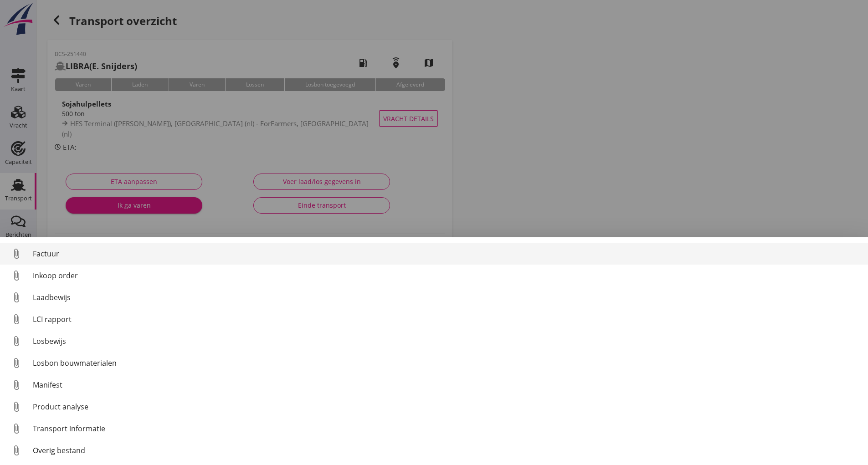
click at [51, 255] on div "Factuur" at bounding box center [447, 253] width 828 height 11
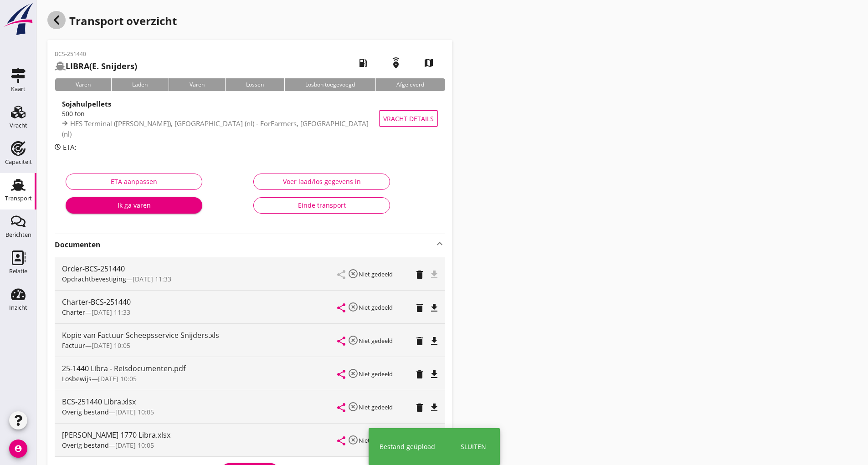
click at [53, 25] on icon "button" at bounding box center [56, 20] width 11 height 11
